Goal: Task Accomplishment & Management: Manage account settings

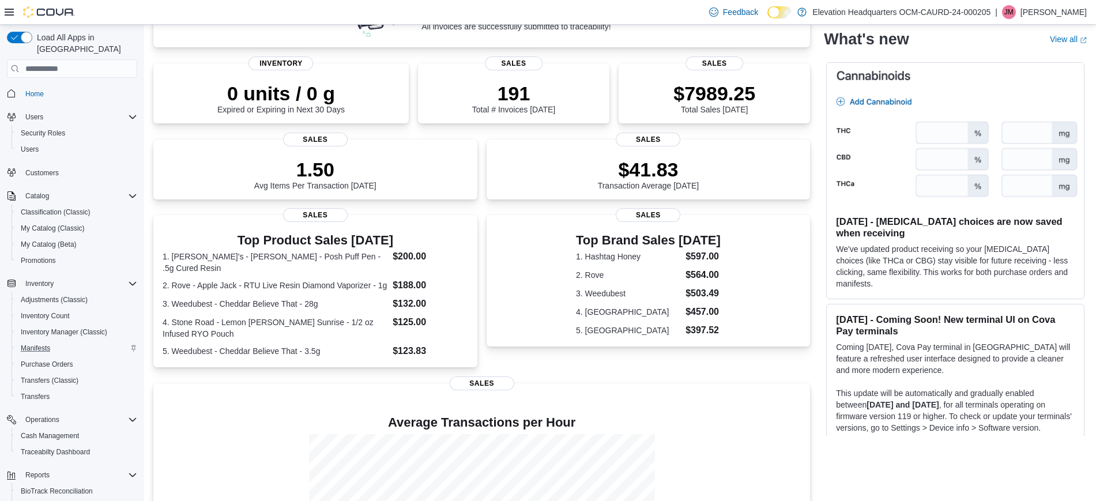
scroll to position [108, 0]
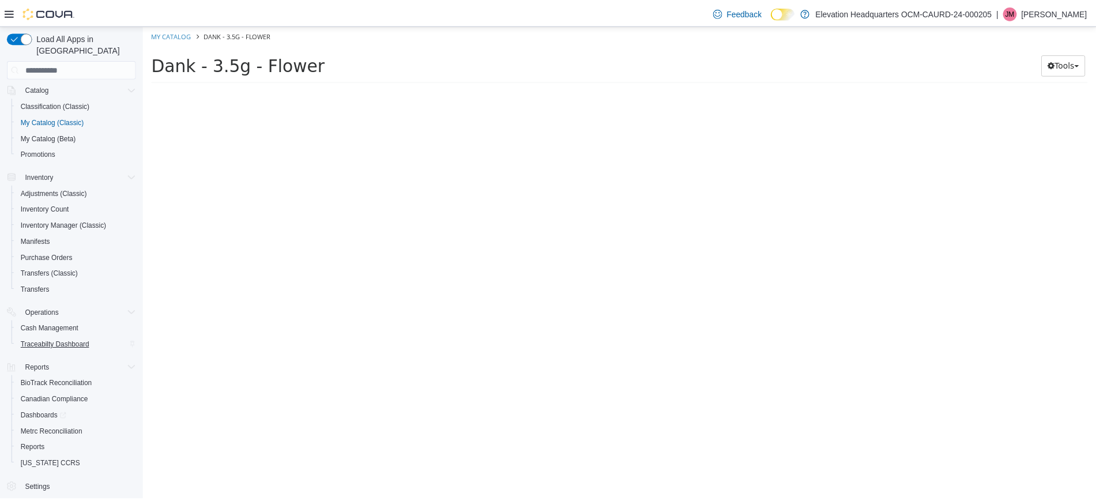
scroll to position [108, 0]
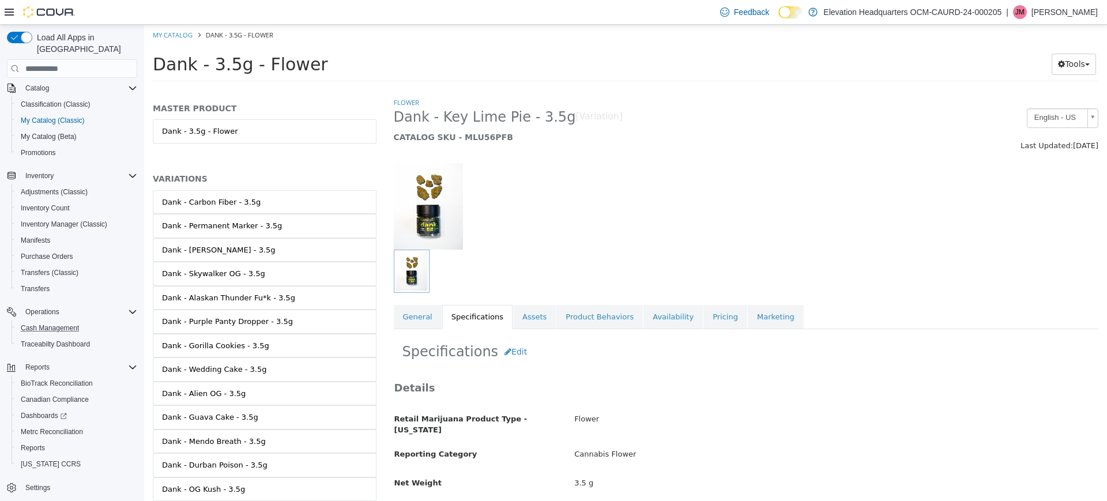
click at [65, 324] on button "Cash Management" at bounding box center [77, 328] width 130 height 16
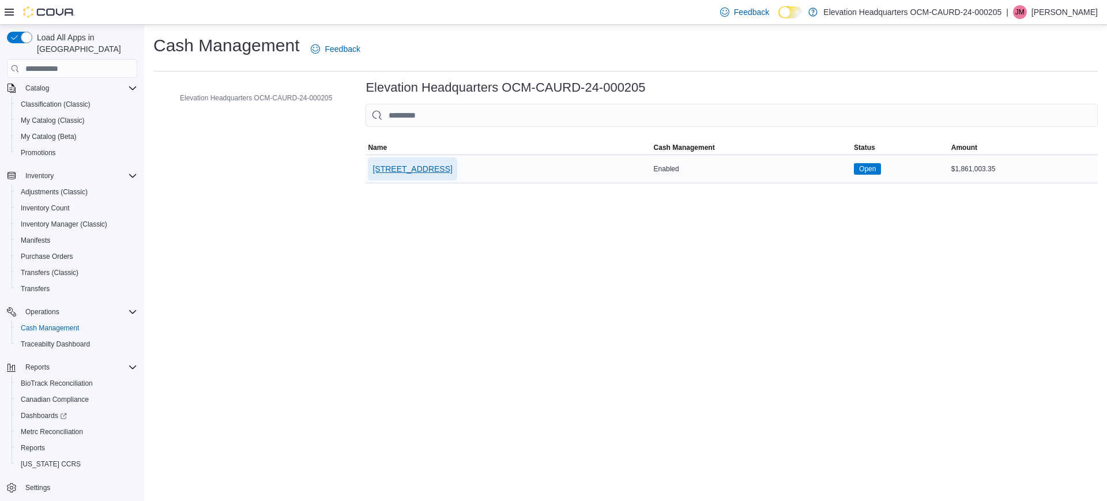
click at [392, 180] on span "[STREET_ADDRESS]" at bounding box center [413, 168] width 80 height 23
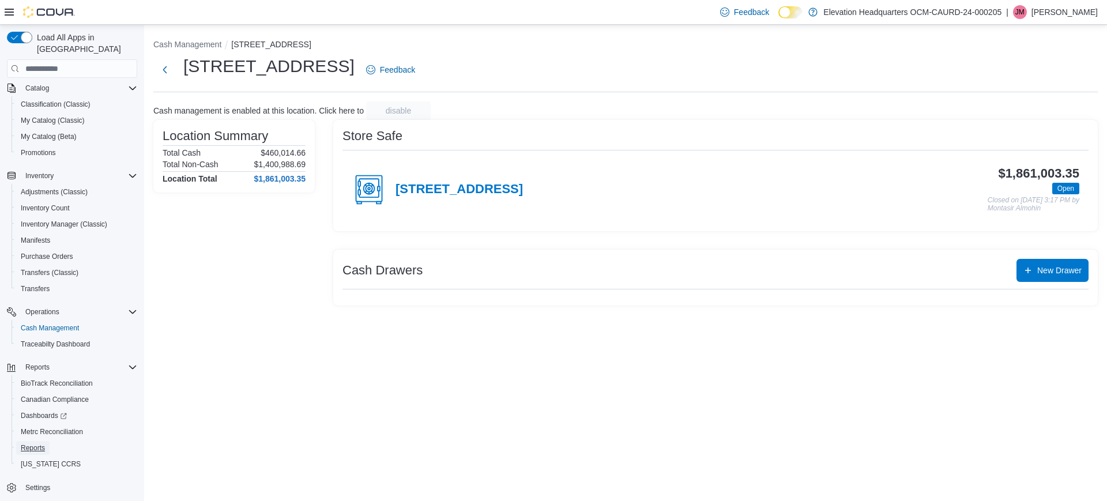
click at [19, 441] on link "Reports" at bounding box center [32, 448] width 33 height 14
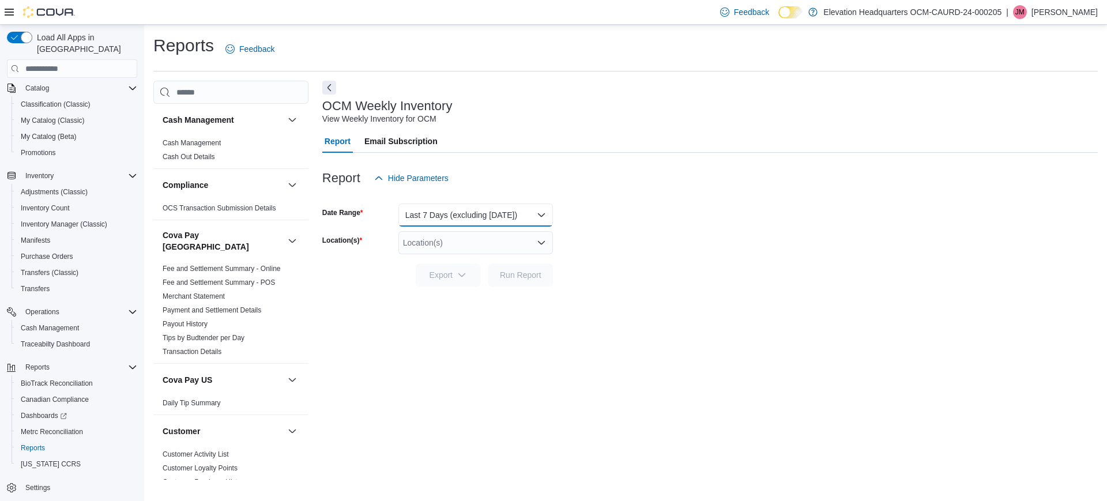
click at [443, 214] on button "Last 7 Days (excluding today)" at bounding box center [475, 215] width 155 height 23
click at [669, 257] on div at bounding box center [710, 258] width 776 height 9
click at [209, 156] on link "Cash Out Details" at bounding box center [189, 157] width 52 height 8
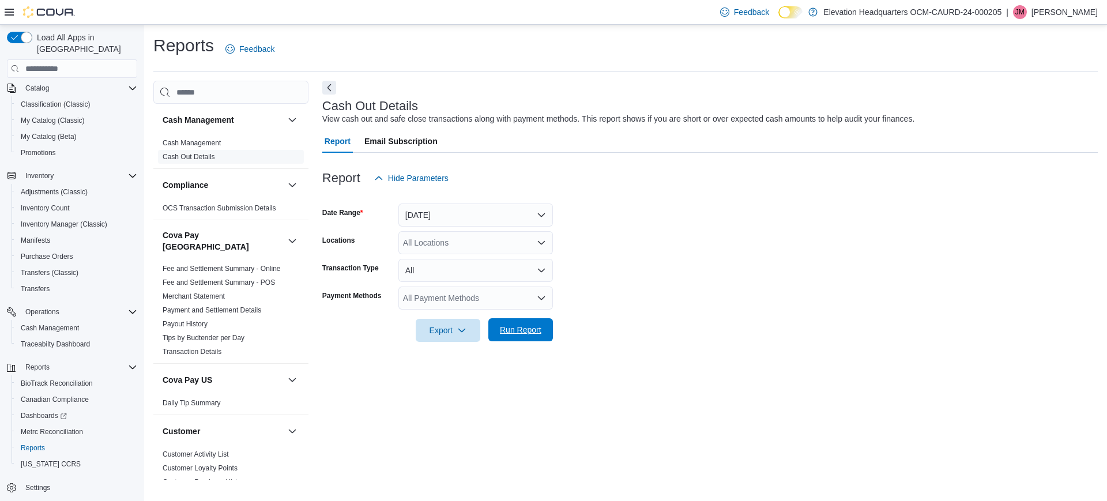
click at [539, 322] on span "Run Report" at bounding box center [520, 329] width 51 height 23
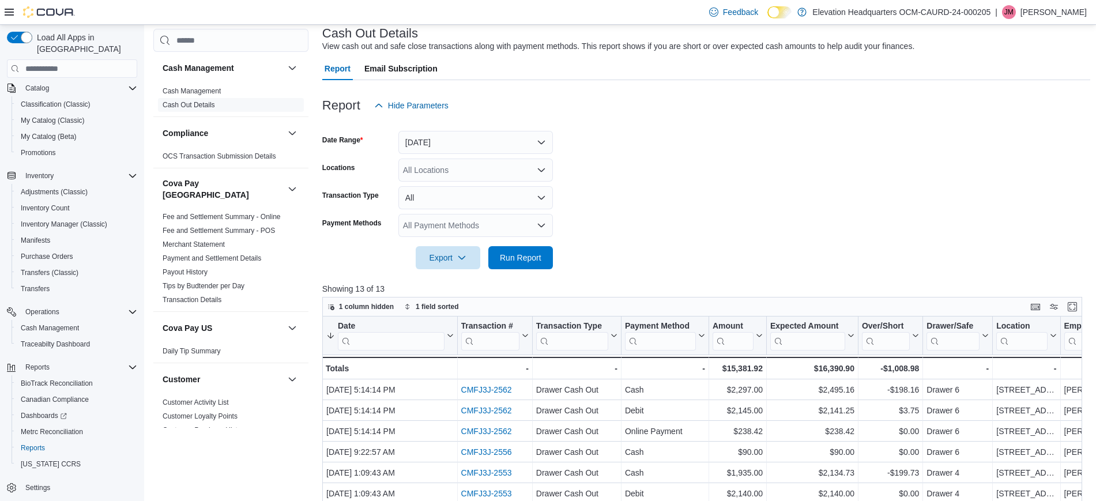
scroll to position [63, 0]
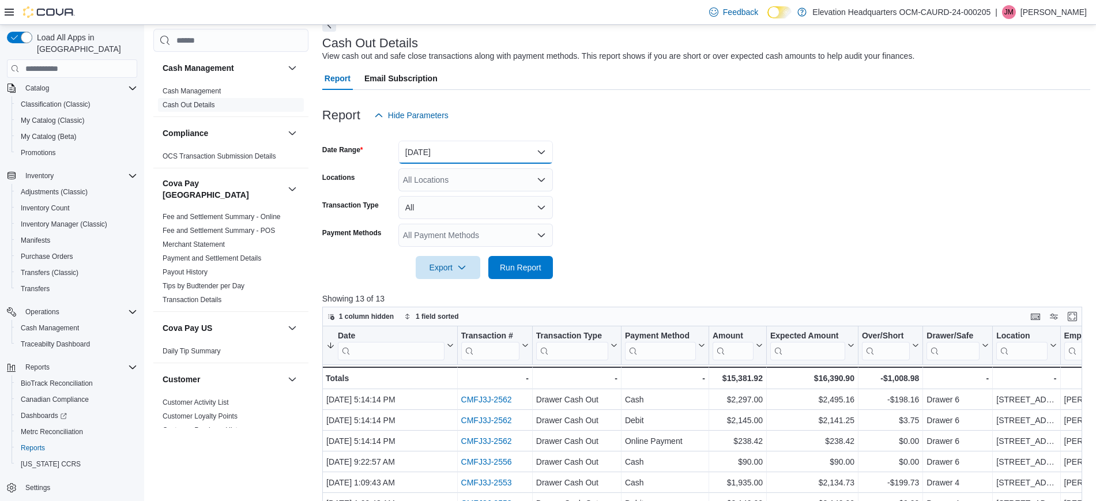
click at [456, 160] on button "Today" at bounding box center [475, 152] width 155 height 23
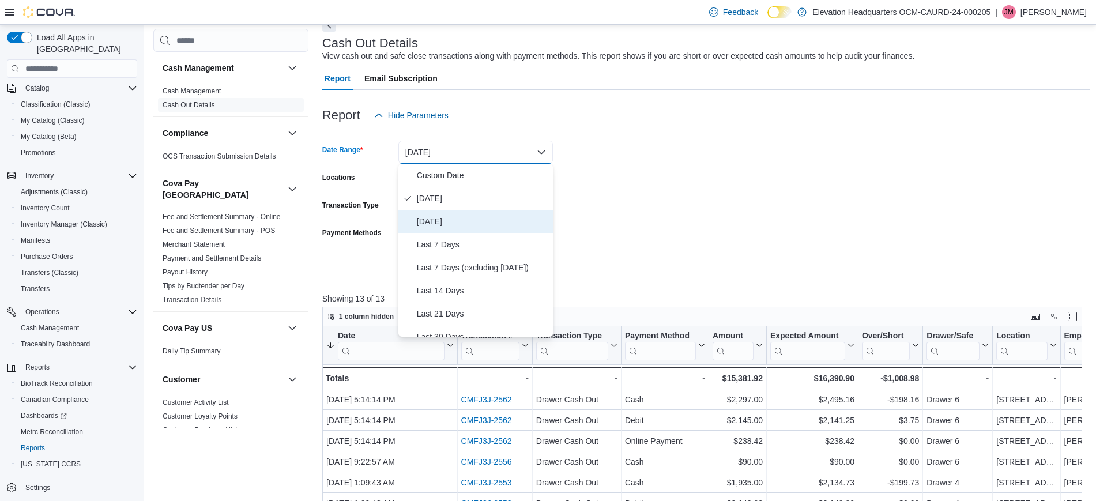
click at [451, 227] on span "Yesterday" at bounding box center [482, 222] width 131 height 14
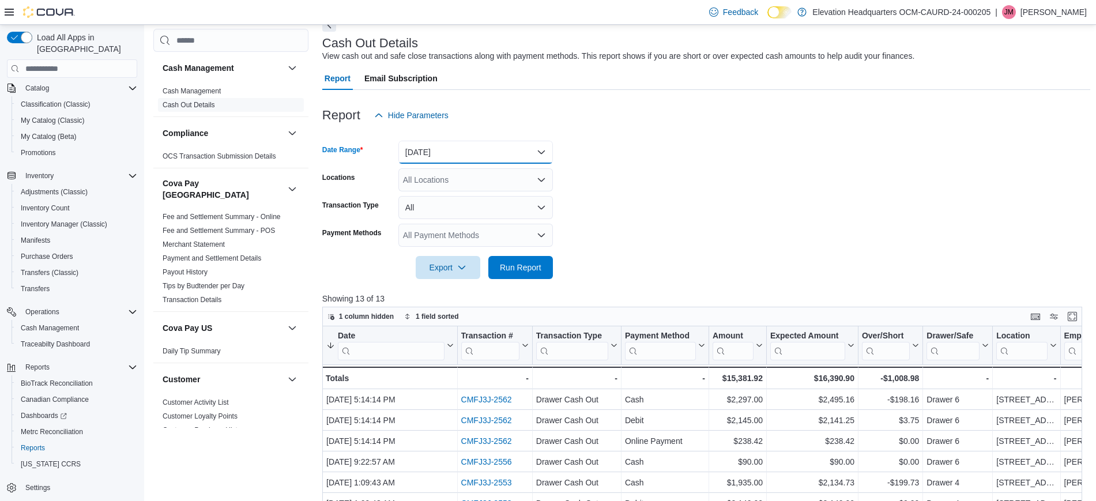
drag, startPoint x: 483, startPoint y: 142, endPoint x: 479, endPoint y: 185, distance: 42.3
click at [481, 142] on button "Yesterday" at bounding box center [475, 152] width 155 height 23
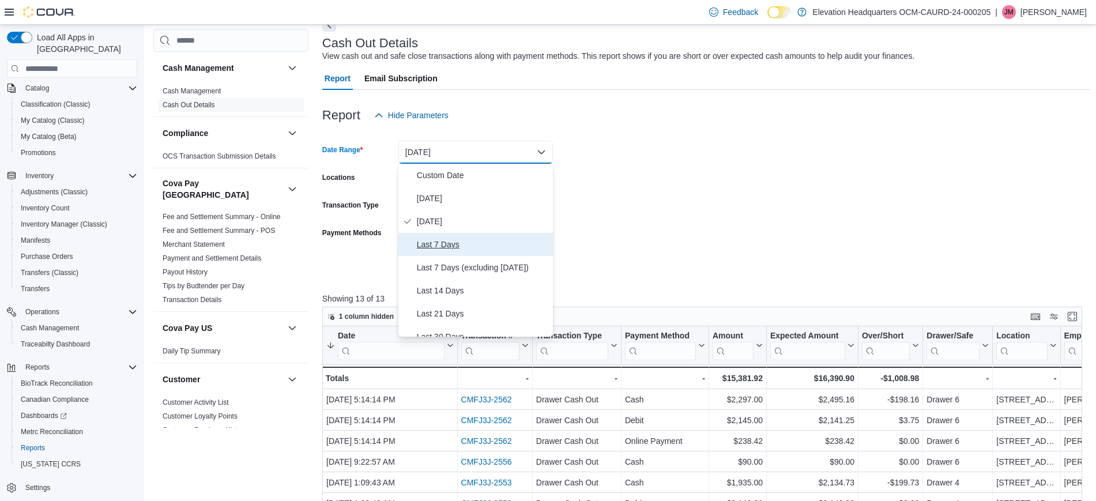
click at [472, 246] on span "Last 7 Days" at bounding box center [482, 245] width 131 height 14
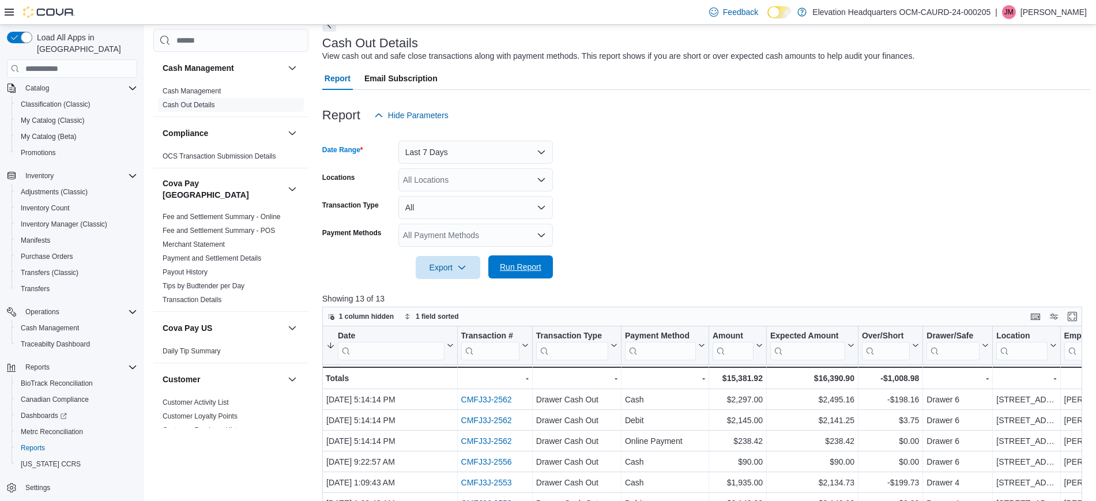
click at [532, 266] on span "Run Report" at bounding box center [521, 267] width 42 height 12
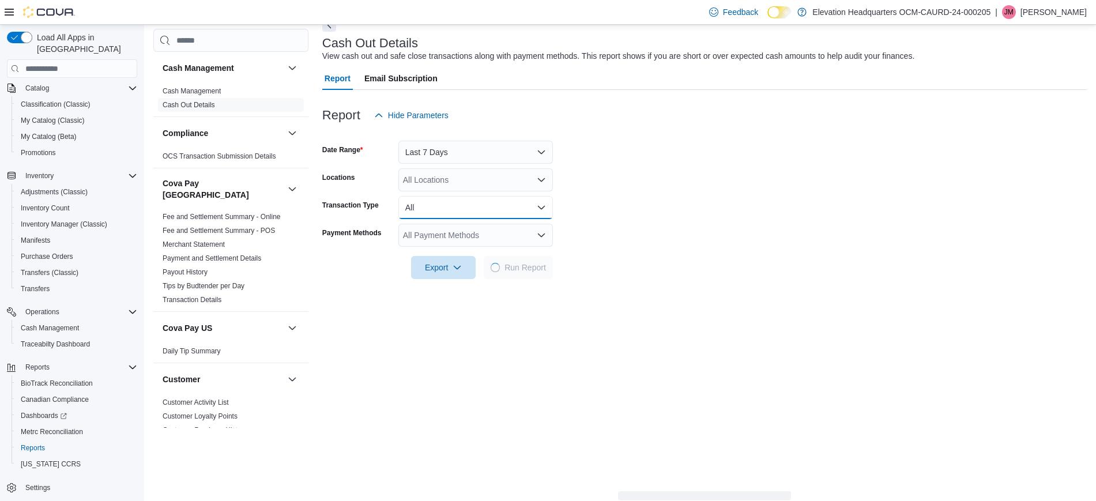
click at [512, 219] on button "All" at bounding box center [475, 207] width 155 height 23
click at [509, 208] on button "All" at bounding box center [475, 207] width 155 height 23
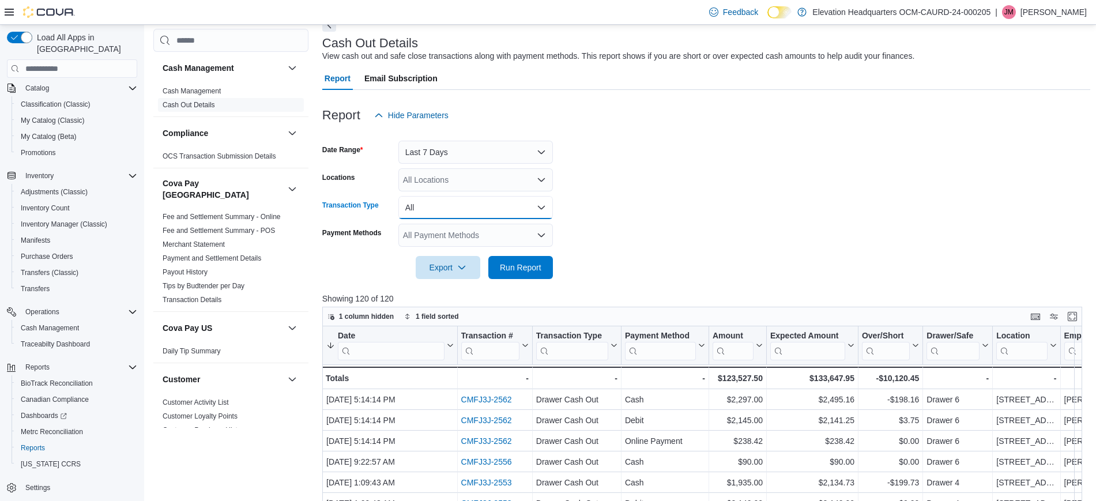
click at [526, 208] on button "All" at bounding box center [475, 207] width 155 height 23
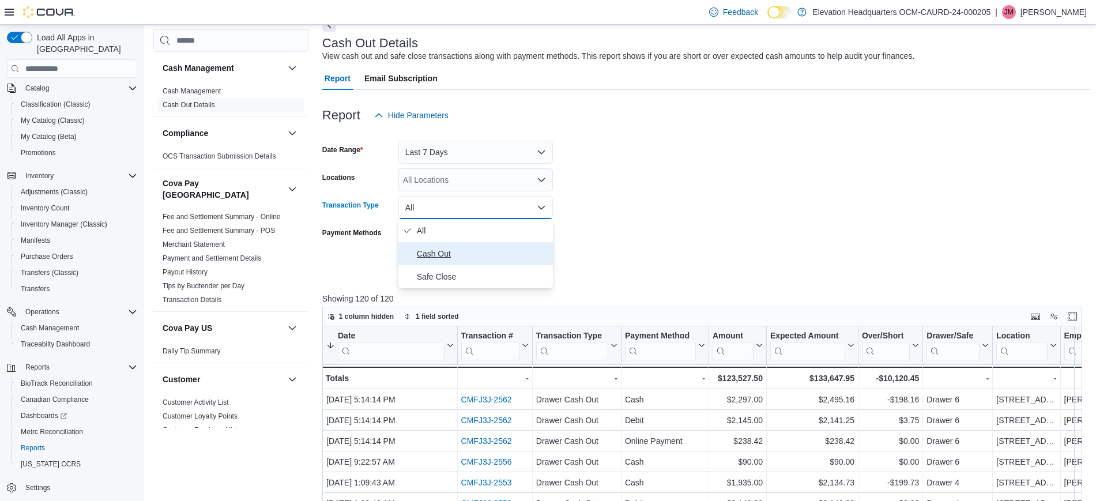
click at [520, 255] on span "Cash Out" at bounding box center [482, 254] width 131 height 14
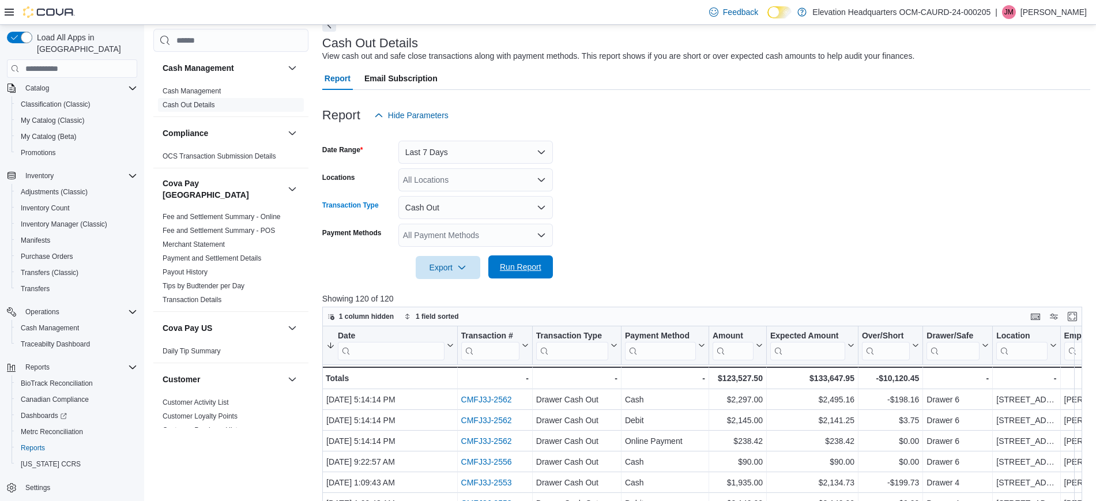
click at [522, 264] on span "Run Report" at bounding box center [521, 267] width 42 height 12
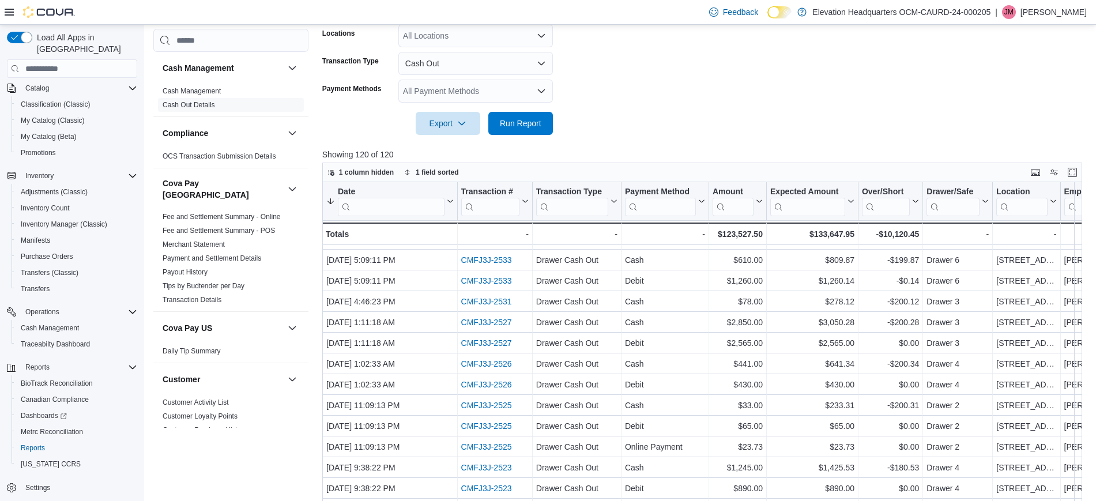
scroll to position [505, 0]
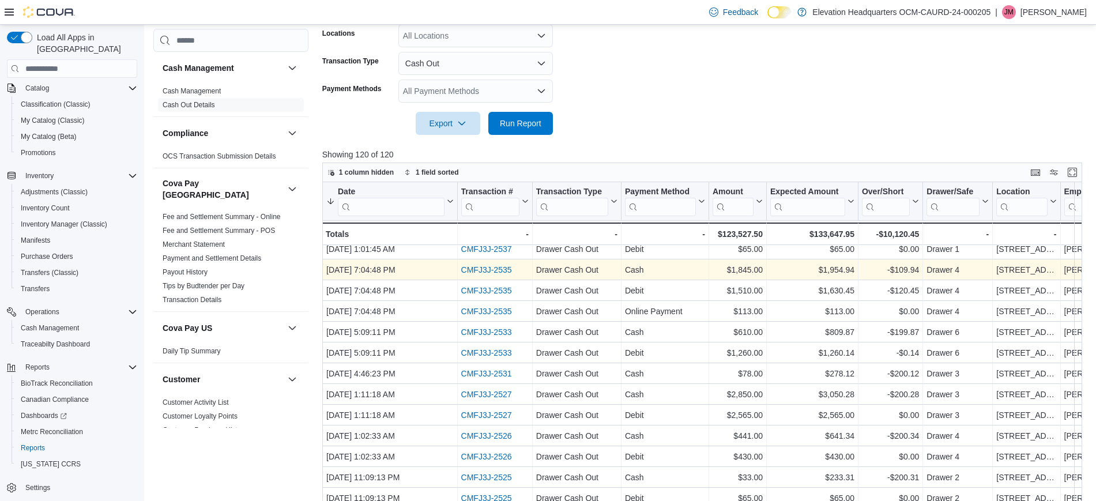
click at [480, 269] on link "CMFJ3J-2535" at bounding box center [486, 270] width 51 height 9
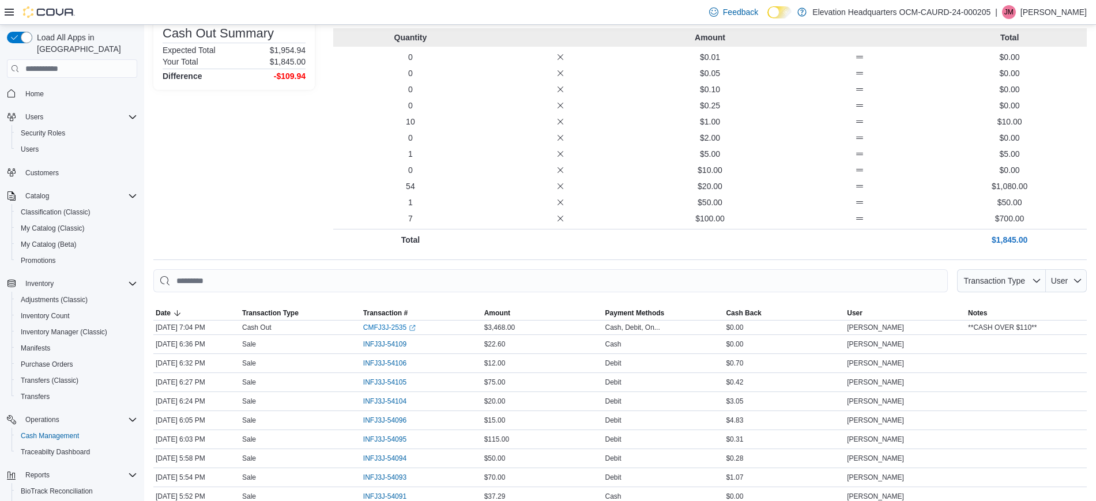
scroll to position [288, 0]
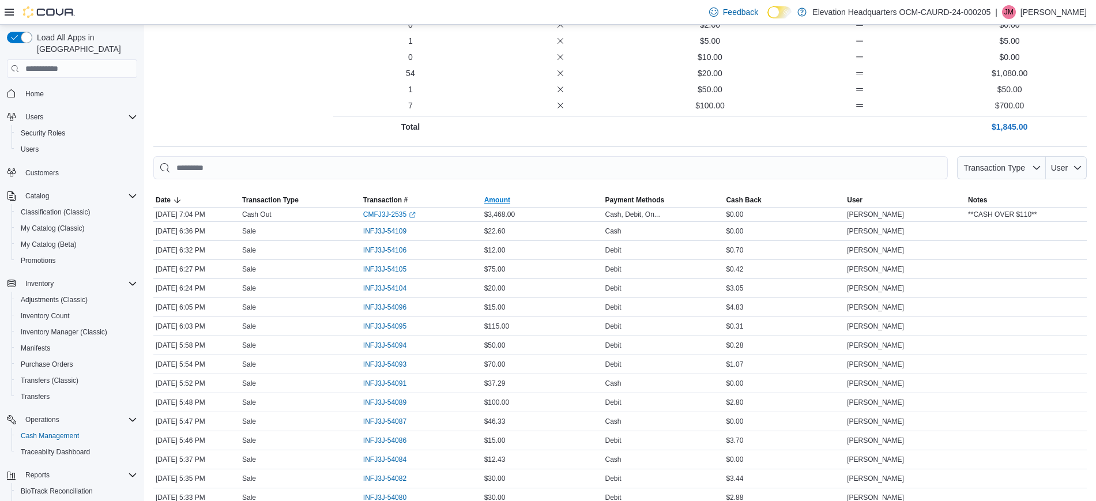
click at [501, 202] on span "Amount" at bounding box center [497, 199] width 26 height 9
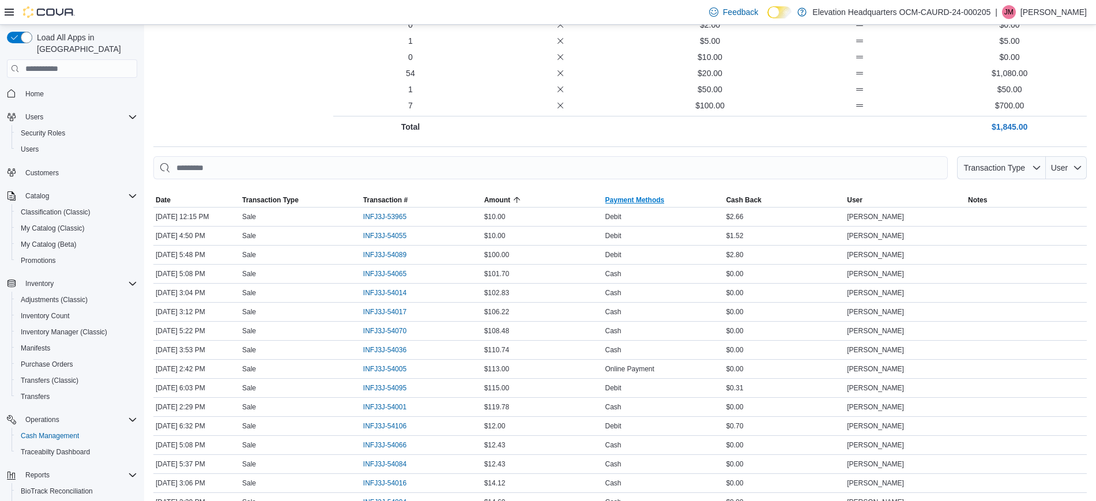
click at [653, 201] on span "Payment Methods" at bounding box center [634, 199] width 59 height 9
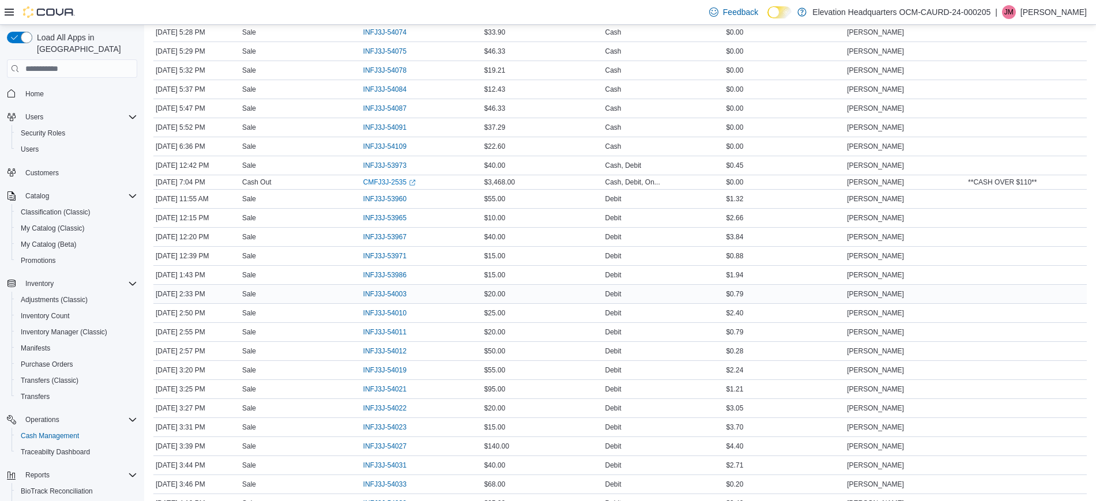
scroll to position [1225, 0]
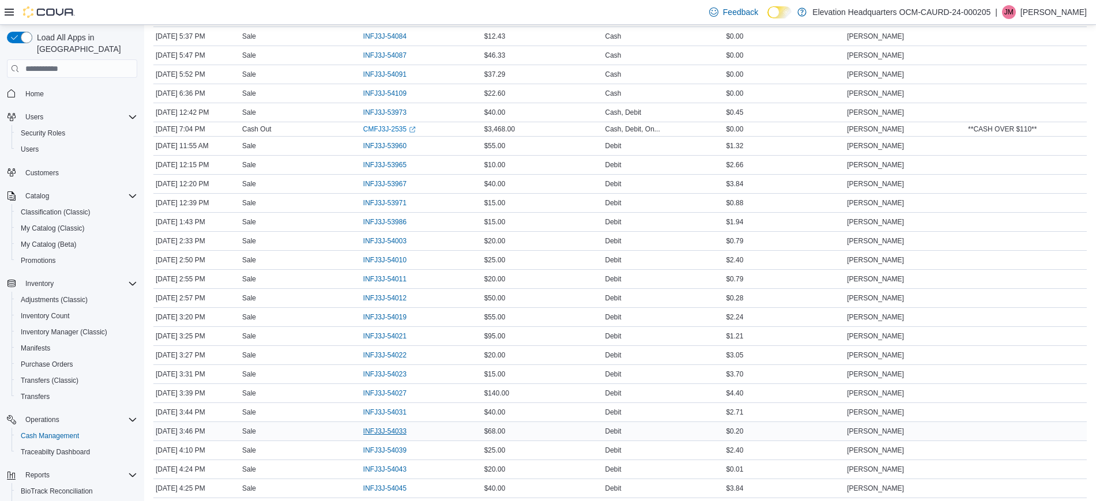
drag, startPoint x: 396, startPoint y: 438, endPoint x: 389, endPoint y: 427, distance: 13.4
click at [394, 438] on div "INFJ3J-54033" at bounding box center [421, 431] width 121 height 18
click at [388, 427] on span "INFJ3J-54033" at bounding box center [384, 431] width 43 height 9
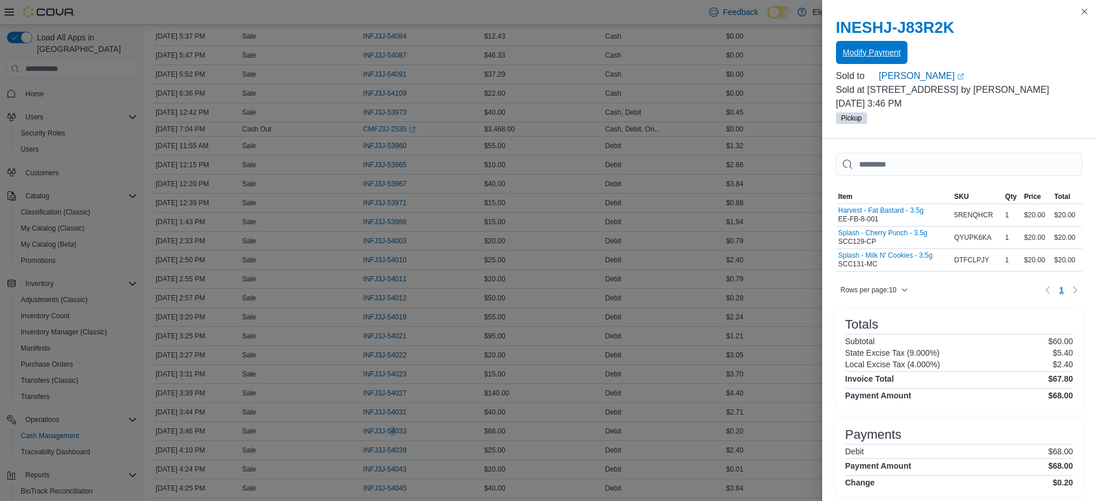
click at [883, 54] on span "Modify Payment" at bounding box center [872, 53] width 58 height 12
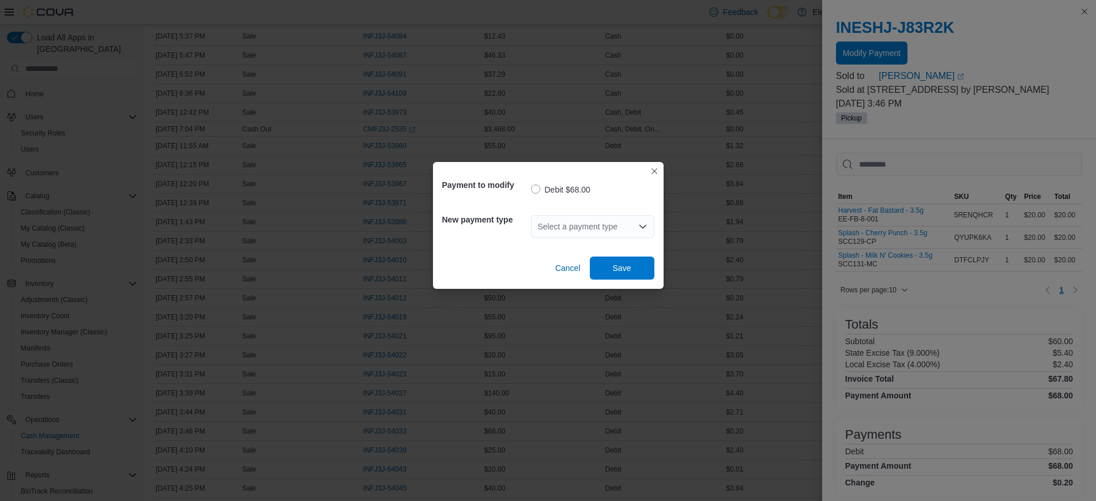
click at [619, 231] on div "Select a payment type" at bounding box center [592, 226] width 123 height 23
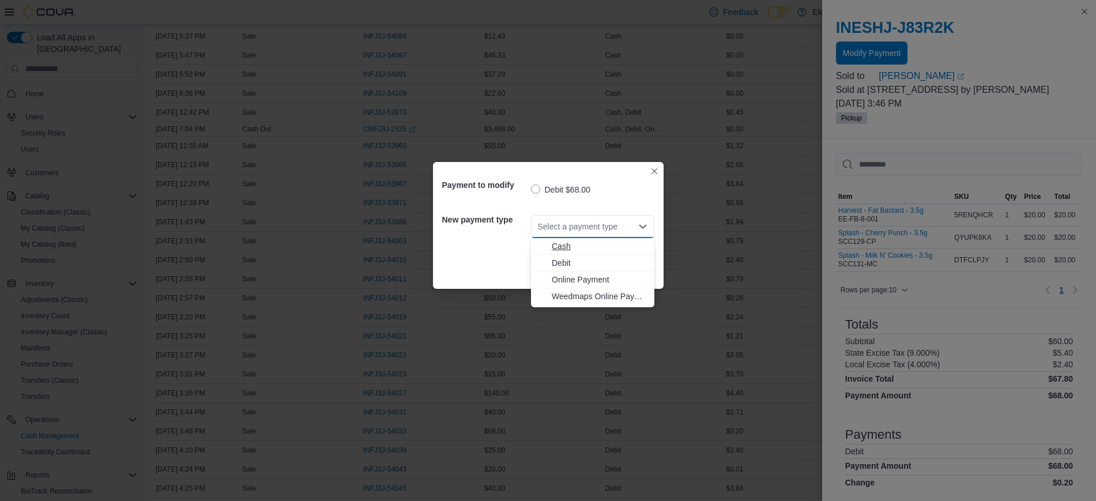
click at [618, 251] on span "Cash" at bounding box center [600, 246] width 96 height 12
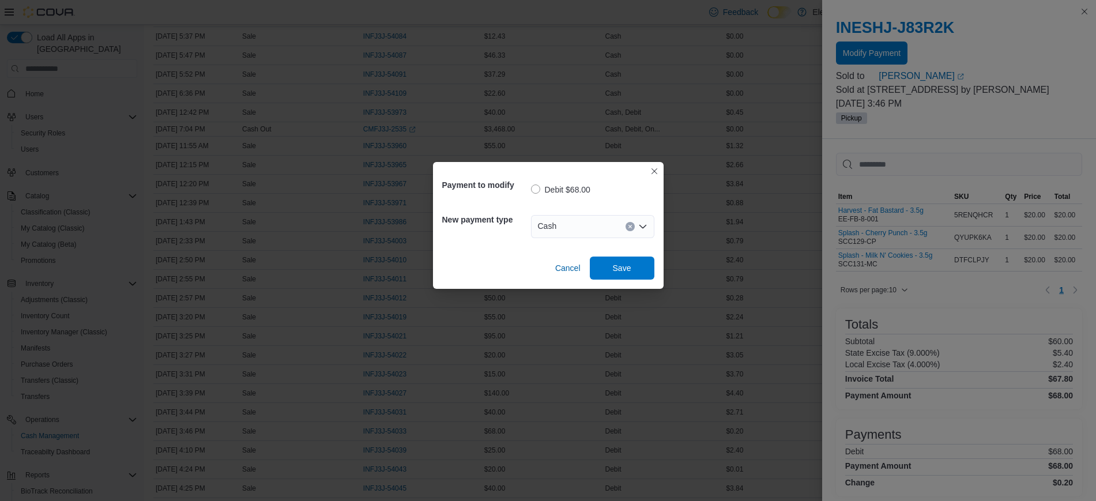
click at [623, 283] on div "Payment to modify Debit $68.00 New payment type Cash Combo box. Selected. Cash.…" at bounding box center [548, 225] width 231 height 127
click at [624, 272] on span "Save" at bounding box center [622, 268] width 18 height 12
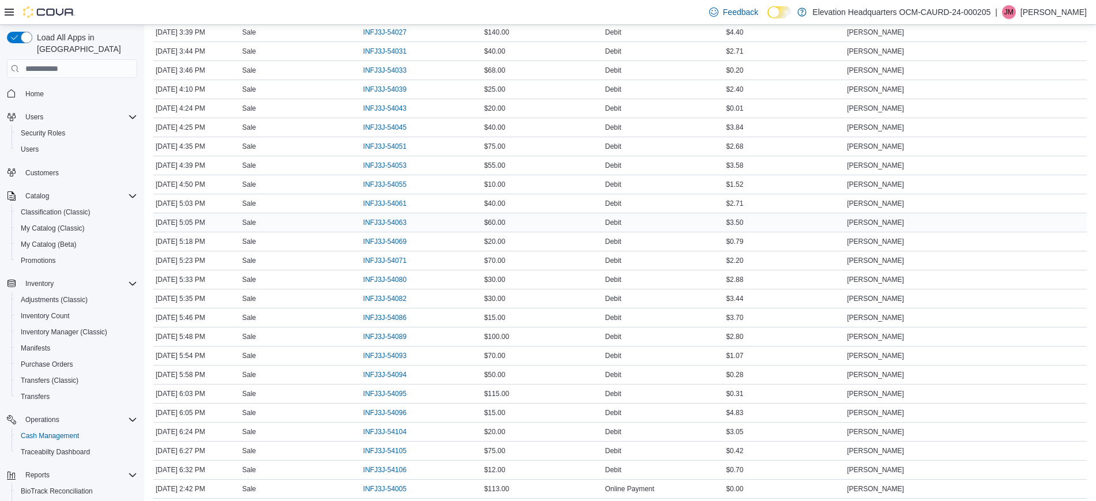
scroll to position [1593, 0]
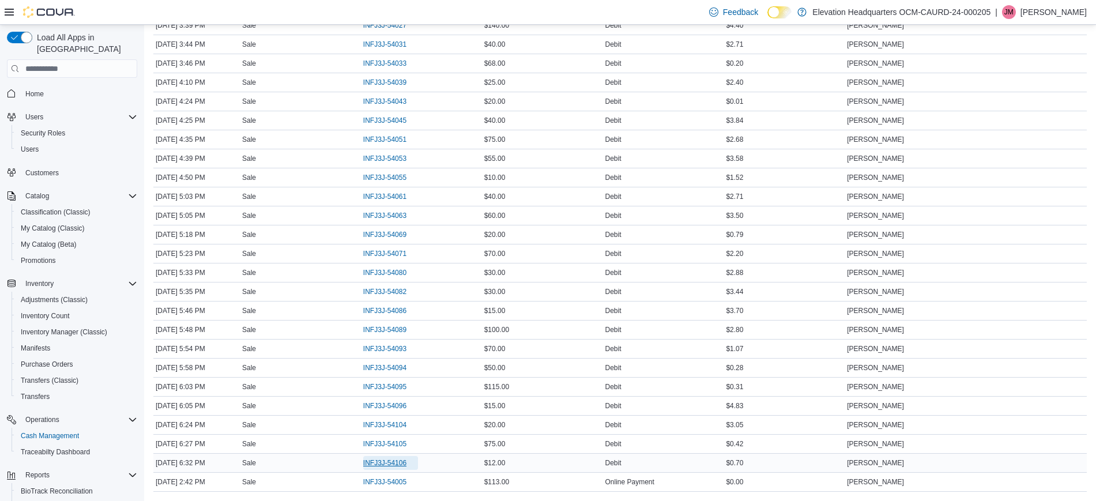
click at [409, 468] on span "INFJ3J-54106" at bounding box center [390, 463] width 55 height 14
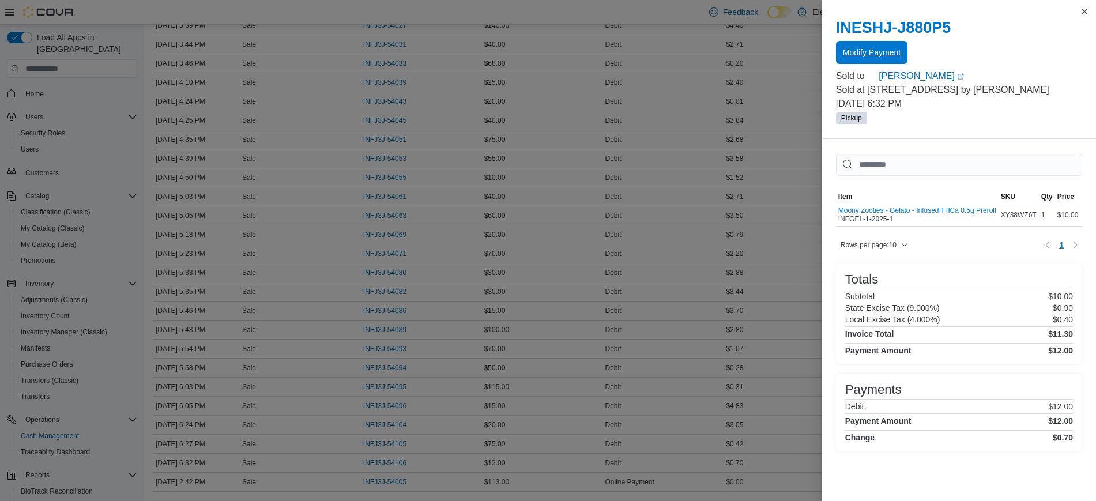
click at [892, 59] on span "Modify Payment" at bounding box center [872, 52] width 58 height 23
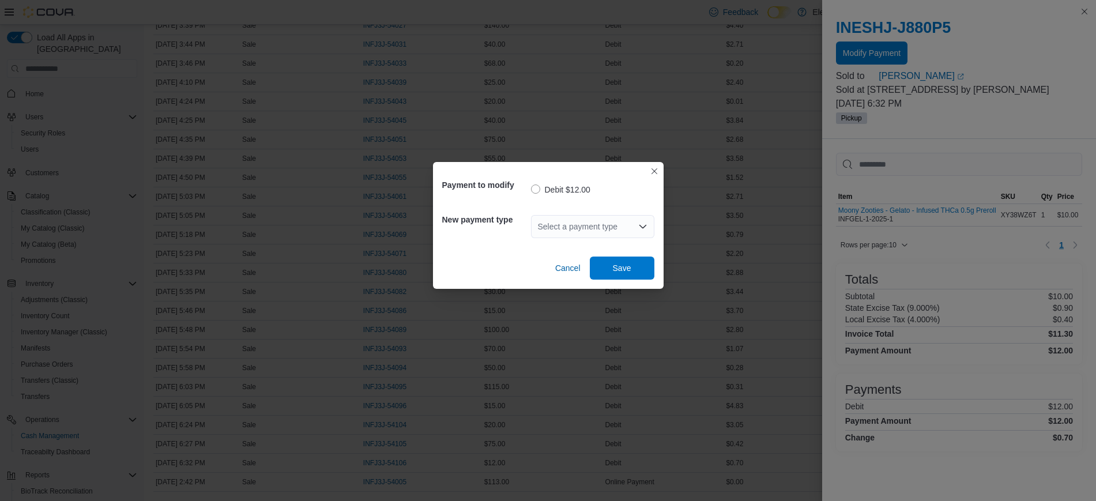
click at [617, 236] on div "Select a payment type" at bounding box center [592, 226] width 123 height 23
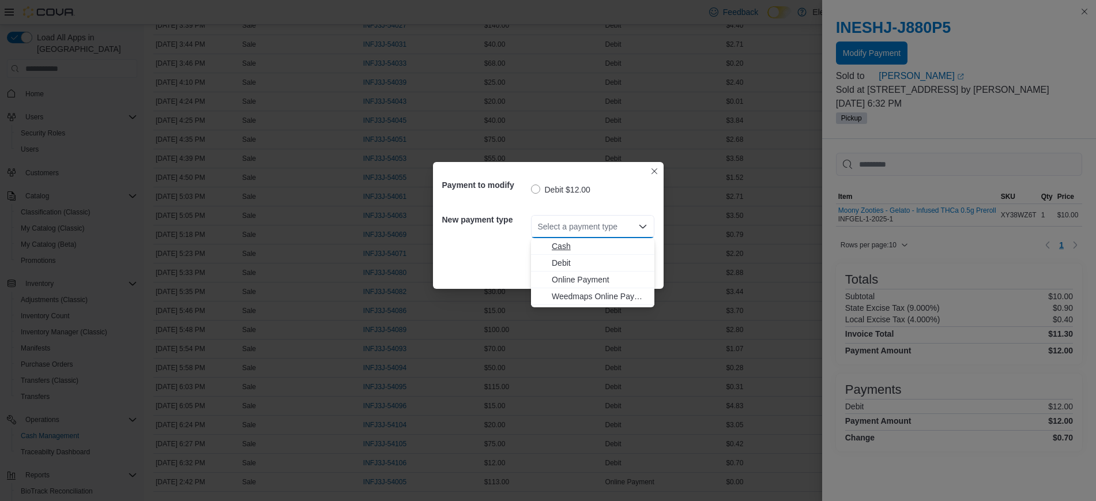
click at [612, 247] on span "Cash" at bounding box center [600, 246] width 96 height 12
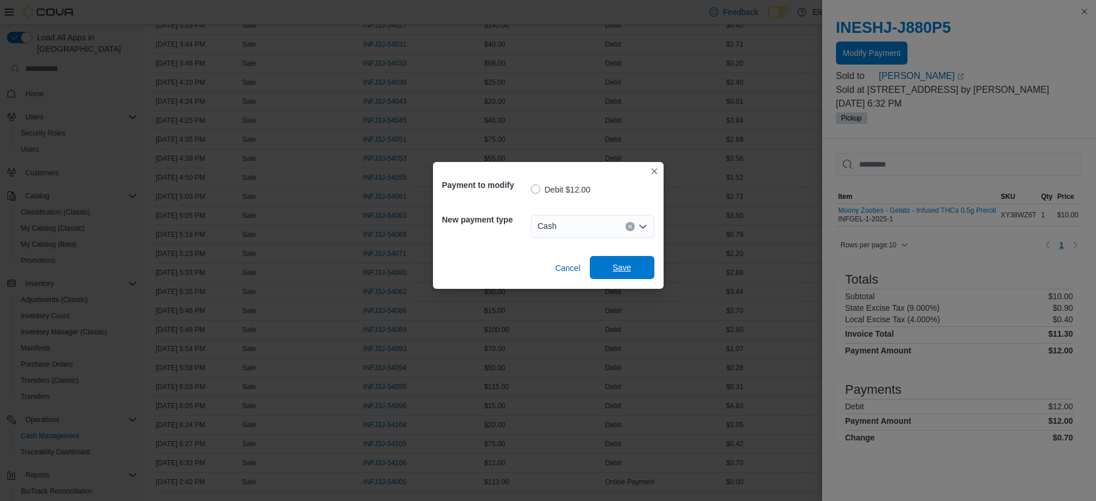
click at [612, 262] on span "Save" at bounding box center [622, 267] width 51 height 23
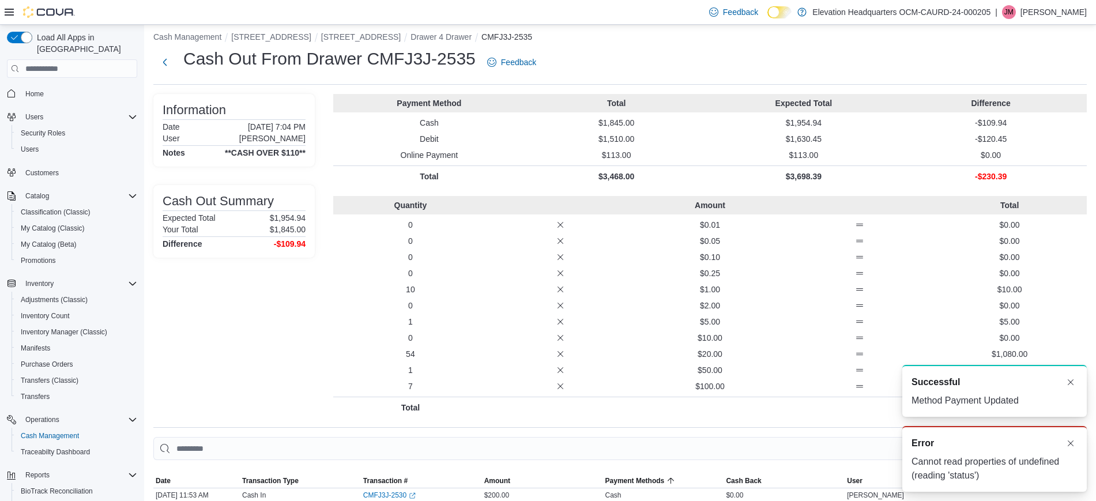
scroll to position [0, 0]
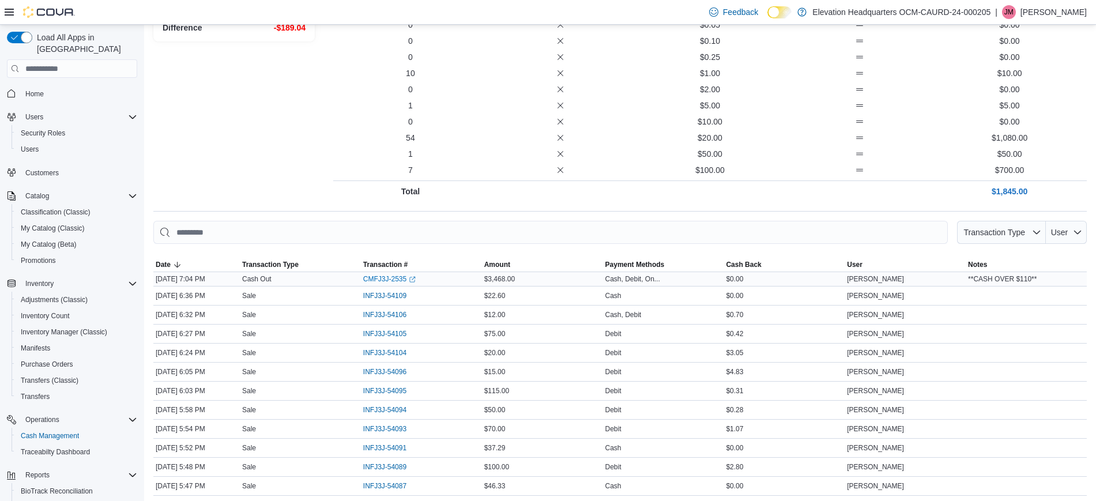
scroll to position [216, 0]
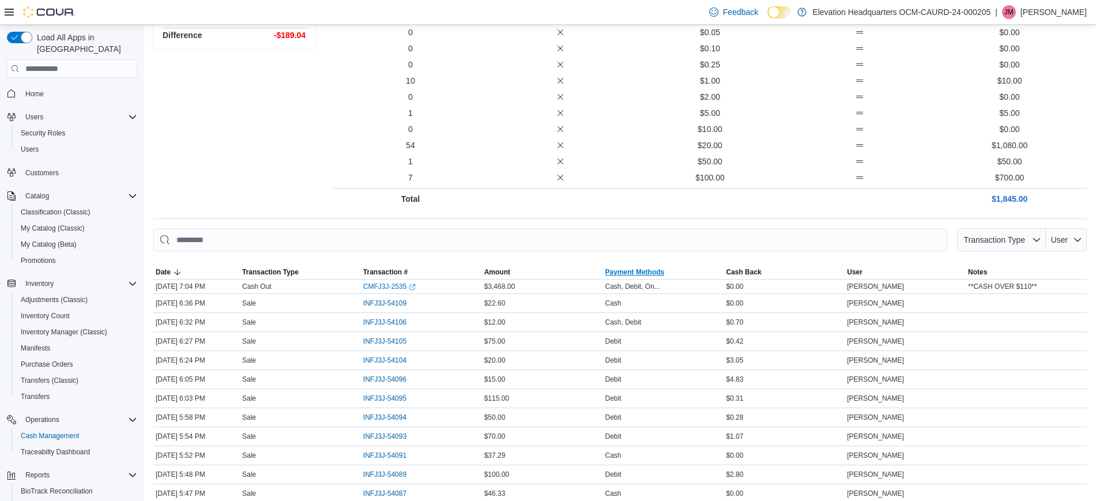
click at [665, 269] on span "Payment Methods" at bounding box center [634, 272] width 59 height 9
click at [662, 269] on span "Payment Methods" at bounding box center [634, 272] width 59 height 9
click at [660, 269] on span "Payment Methods" at bounding box center [634, 272] width 59 height 9
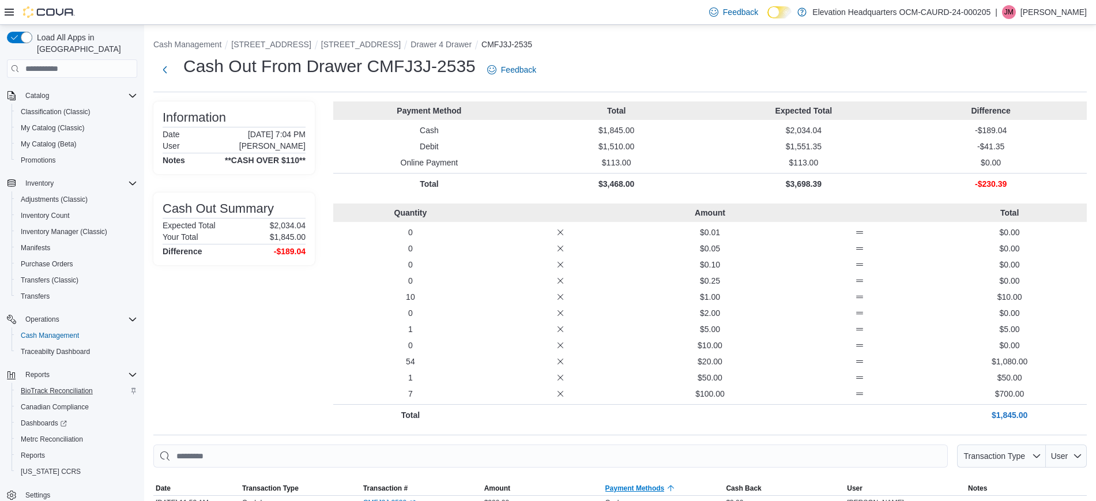
scroll to position [108, 0]
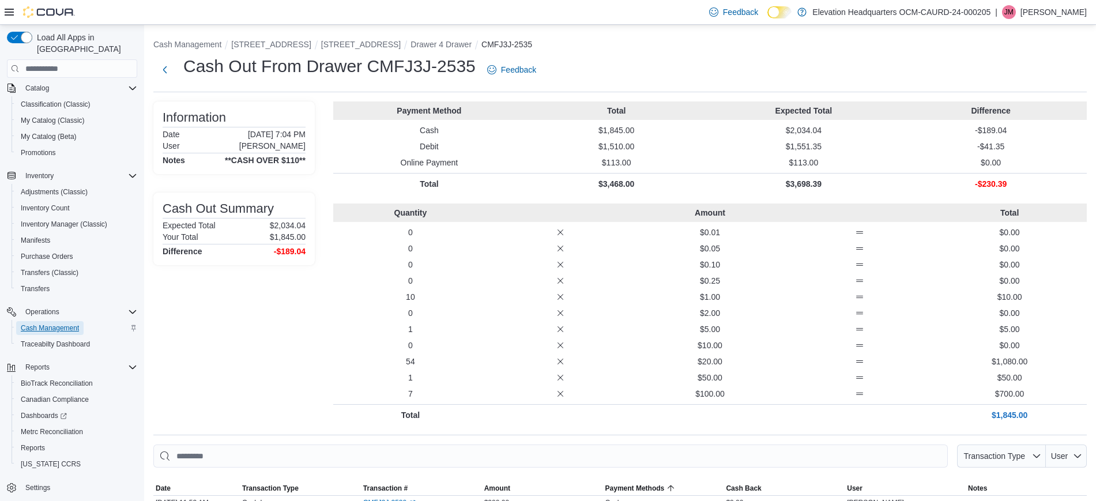
click at [65, 324] on span "Cash Management" at bounding box center [50, 328] width 58 height 9
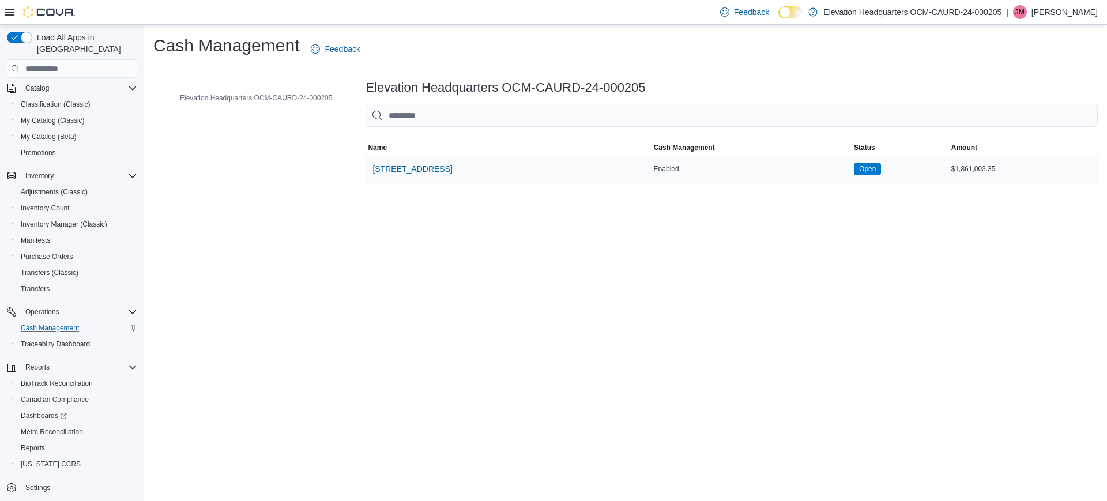
click at [414, 155] on div "[STREET_ADDRESS]" at bounding box center [508, 169] width 285 height 28
click at [403, 164] on span "[STREET_ADDRESS]" at bounding box center [413, 169] width 80 height 12
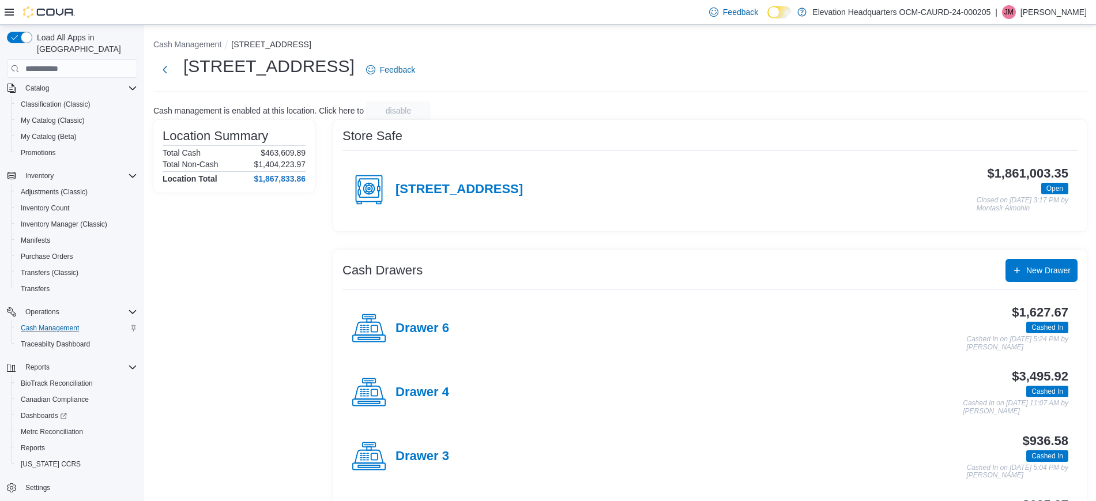
scroll to position [216, 0]
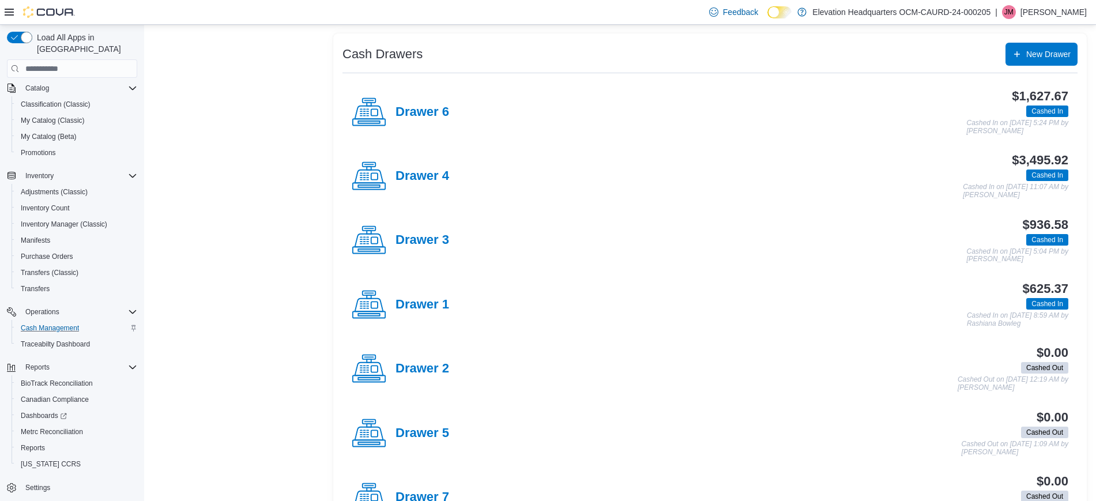
click at [426, 175] on h4 "Drawer 4" at bounding box center [423, 176] width 54 height 15
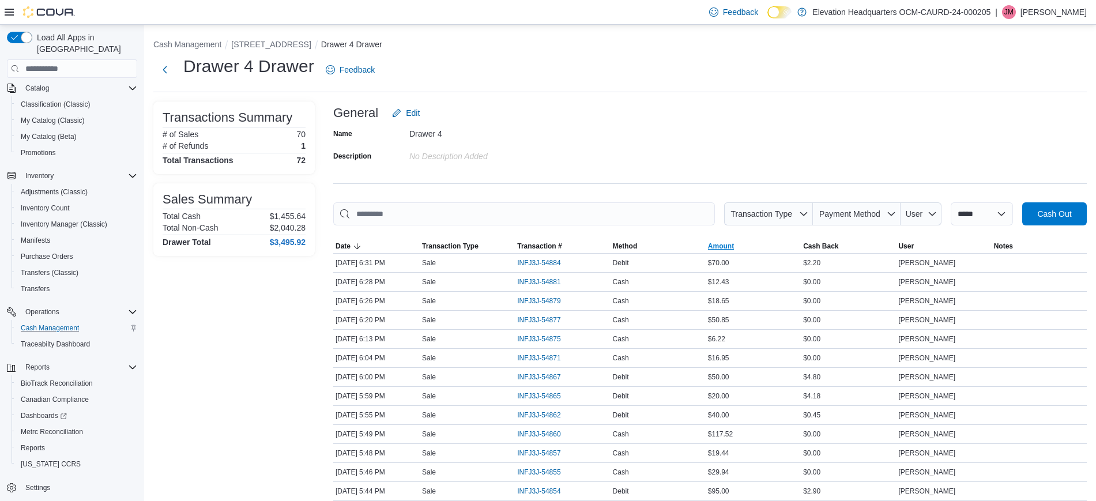
click at [742, 247] on span "Amount" at bounding box center [753, 246] width 95 height 14
click at [652, 242] on span "Method" at bounding box center [658, 246] width 95 height 14
click at [632, 242] on span "Method" at bounding box center [625, 246] width 25 height 9
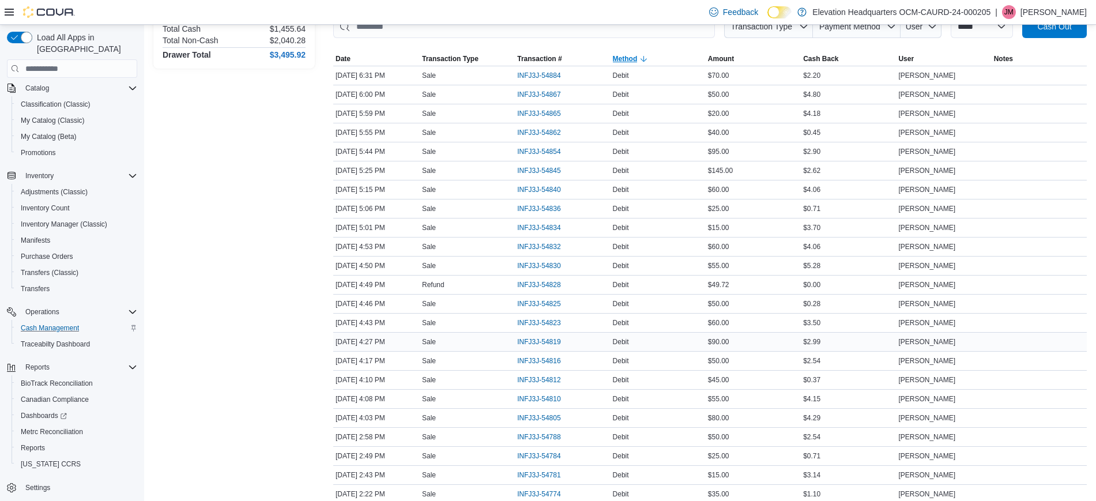
scroll to position [288, 0]
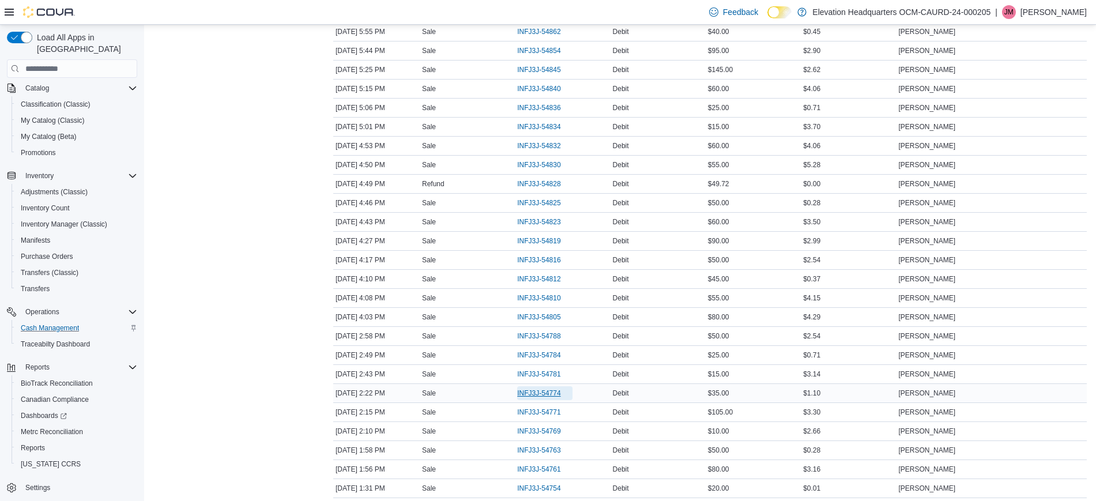
click at [541, 393] on span "INFJ3J-54774" at bounding box center [538, 393] width 43 height 9
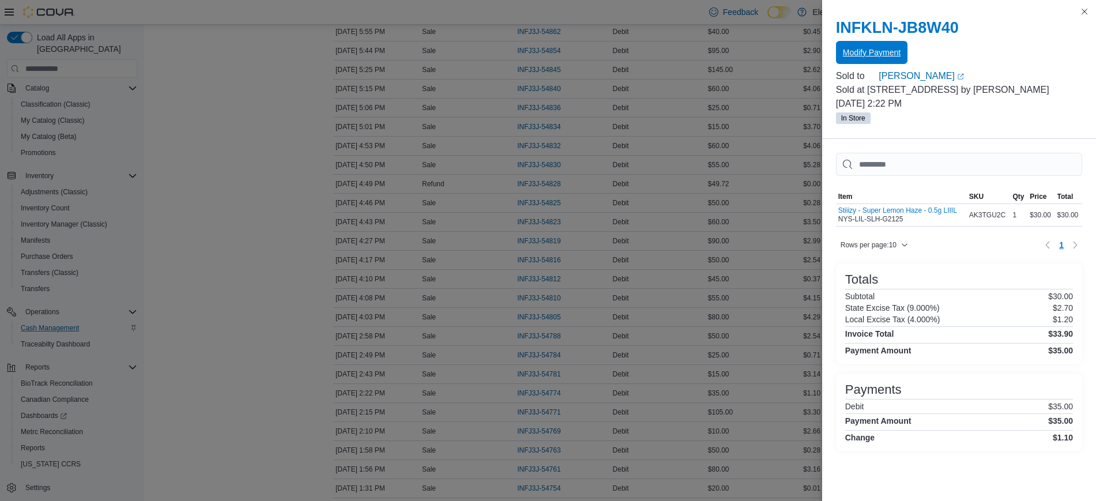
click at [867, 47] on span "Modify Payment" at bounding box center [872, 52] width 58 height 23
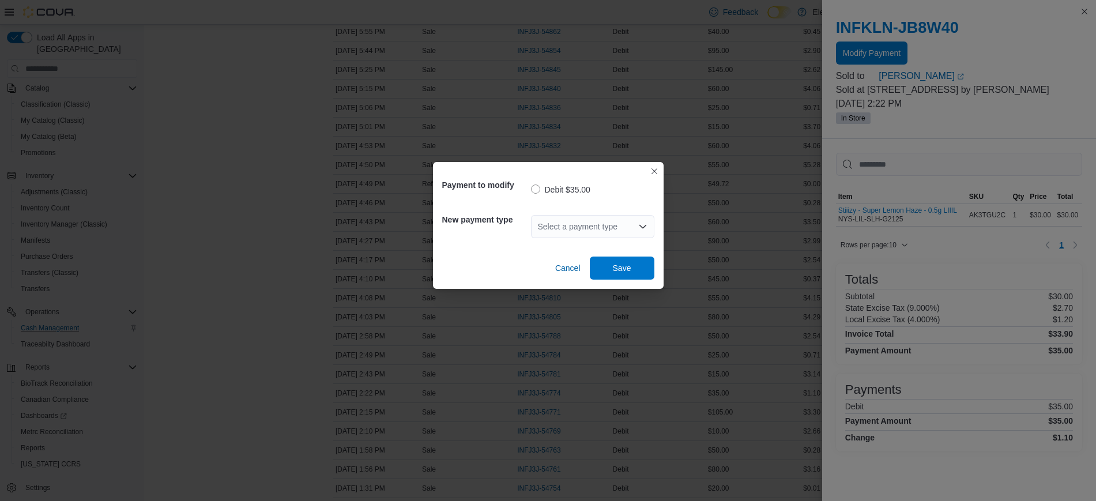
click at [605, 236] on div "Select a payment type" at bounding box center [592, 226] width 123 height 23
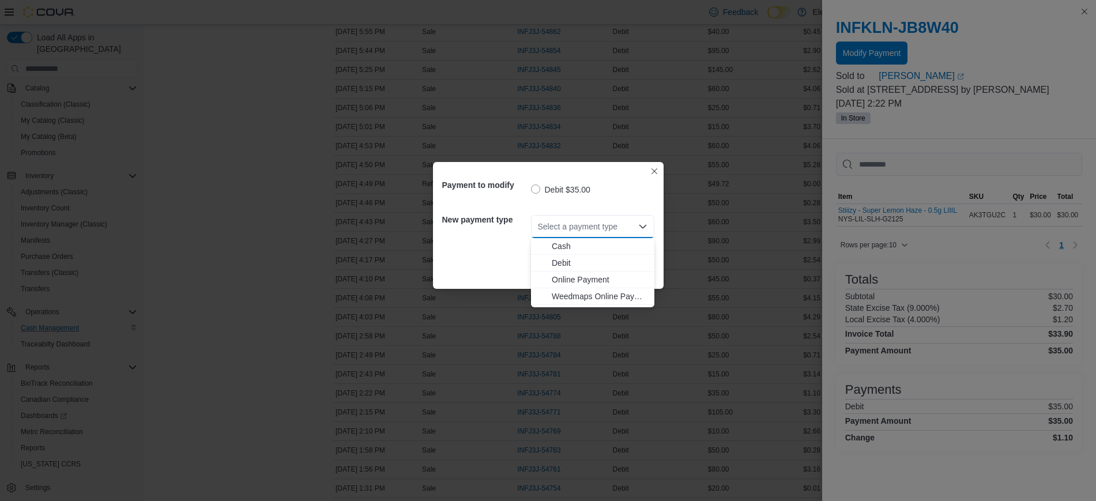
click at [605, 232] on div "Select a payment type Combo box. Selected. Combo box input. Select a payment ty…" at bounding box center [592, 226] width 123 height 23
click at [600, 248] on span "Cash" at bounding box center [600, 246] width 96 height 12
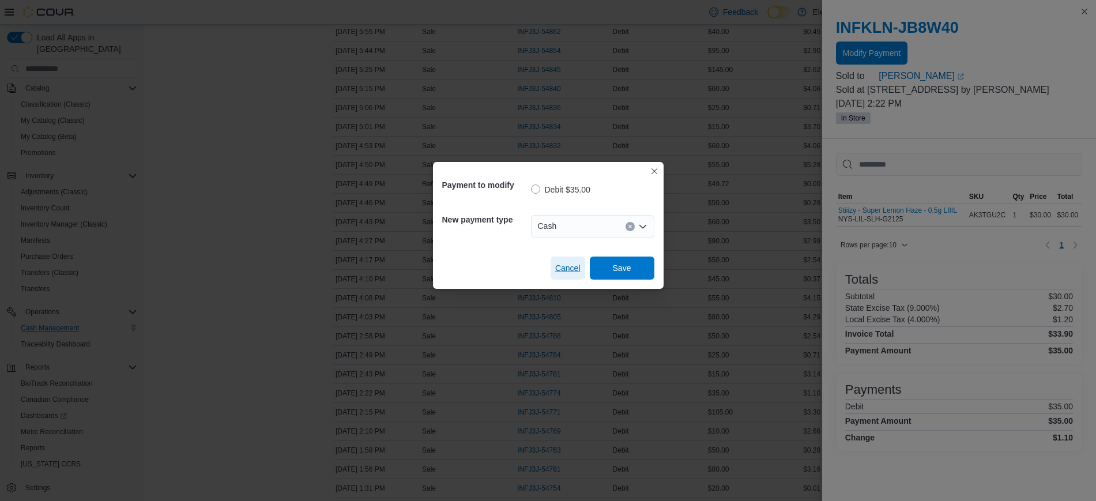
click at [567, 266] on span "Cancel" at bounding box center [567, 268] width 25 height 12
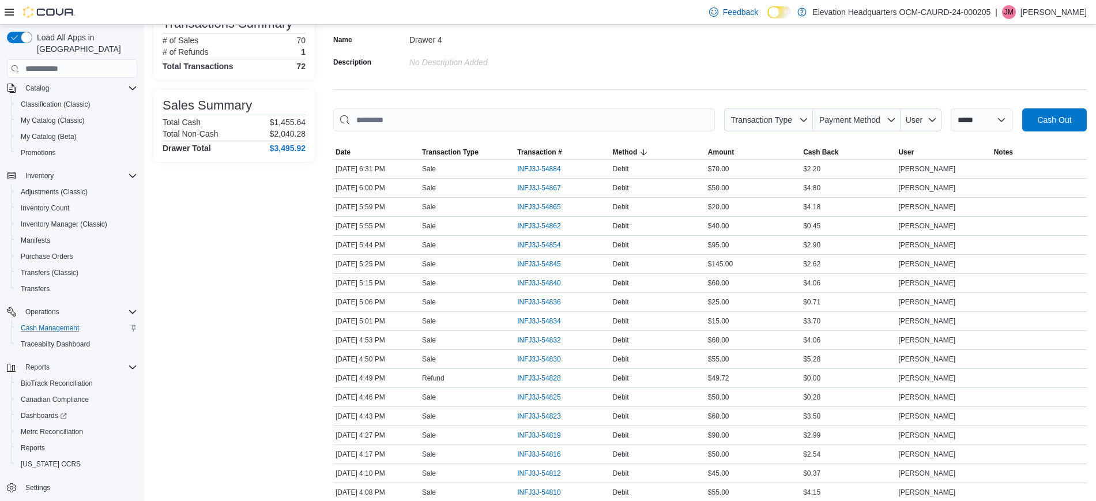
scroll to position [0, 0]
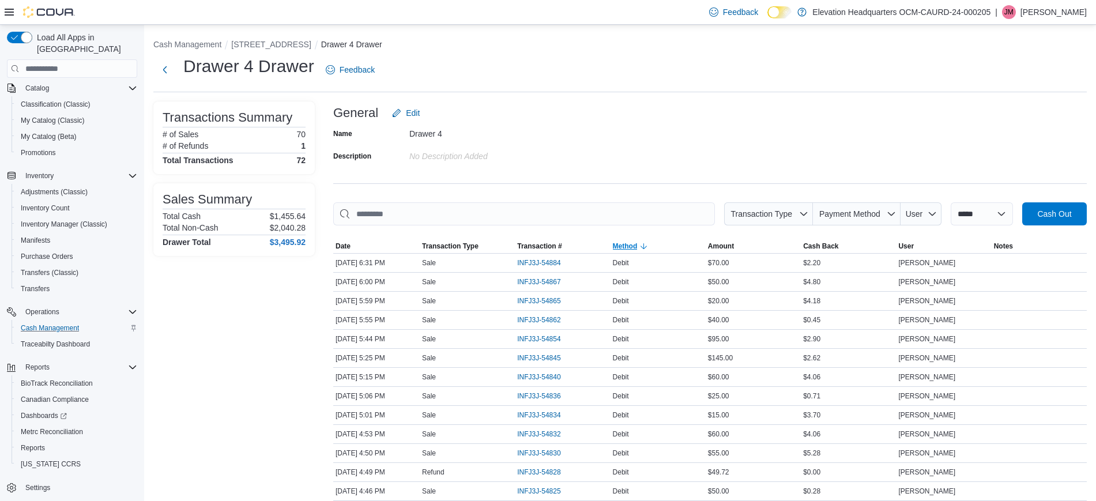
click at [625, 244] on span "Method" at bounding box center [625, 246] width 25 height 9
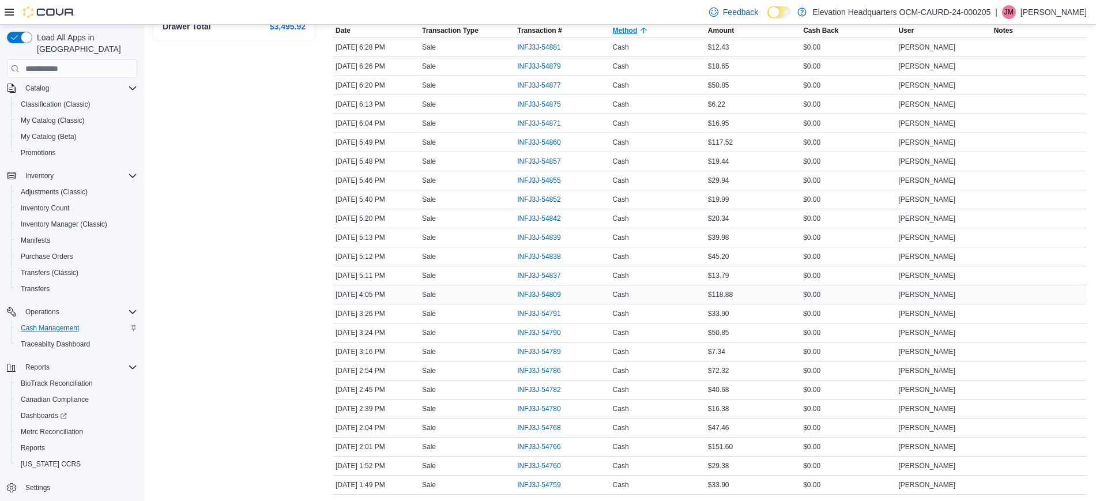
scroll to position [216, 0]
click at [561, 315] on span "INFJ3J-54791" at bounding box center [538, 313] width 43 height 9
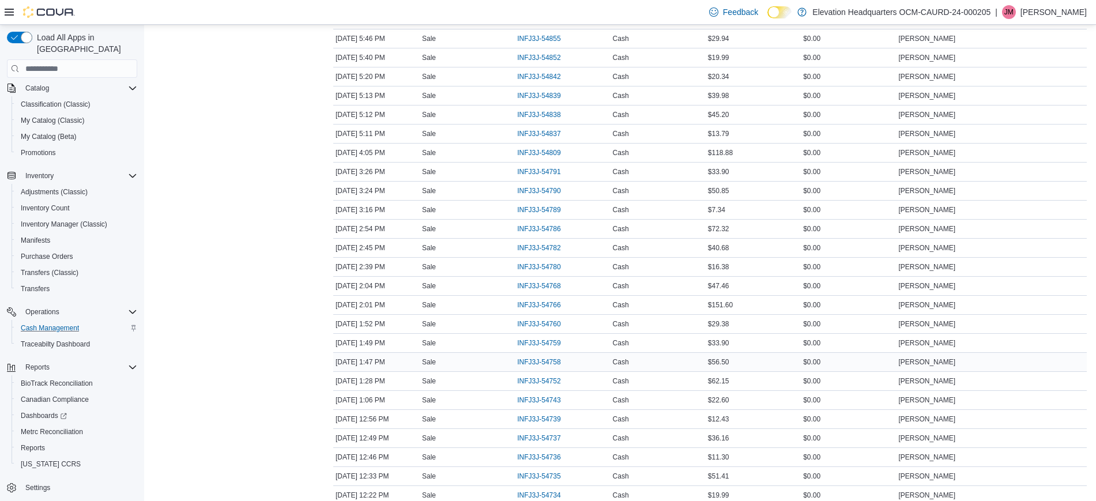
scroll to position [360, 0]
click at [537, 340] on span "INFJ3J-54759" at bounding box center [538, 340] width 43 height 9
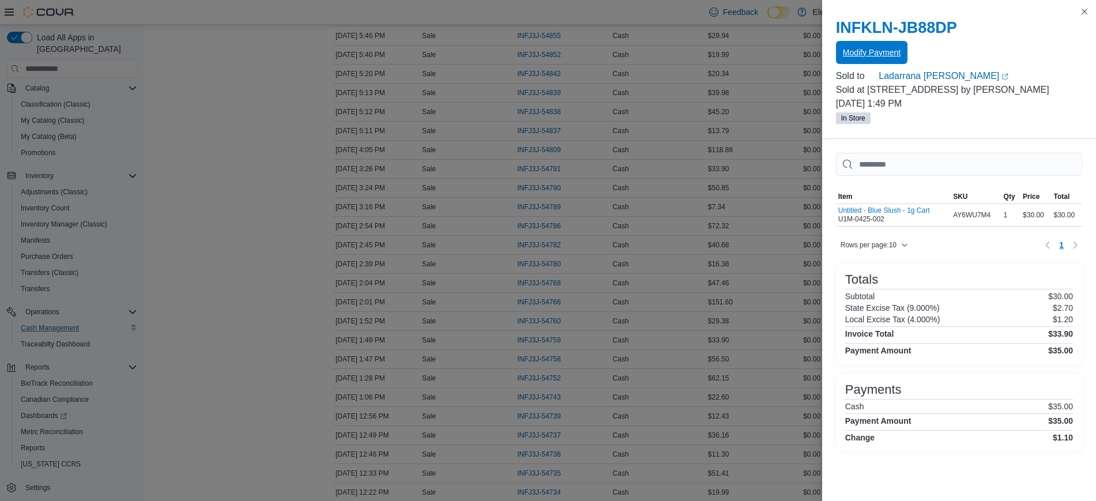
click at [871, 46] on span "Modify Payment" at bounding box center [872, 52] width 58 height 23
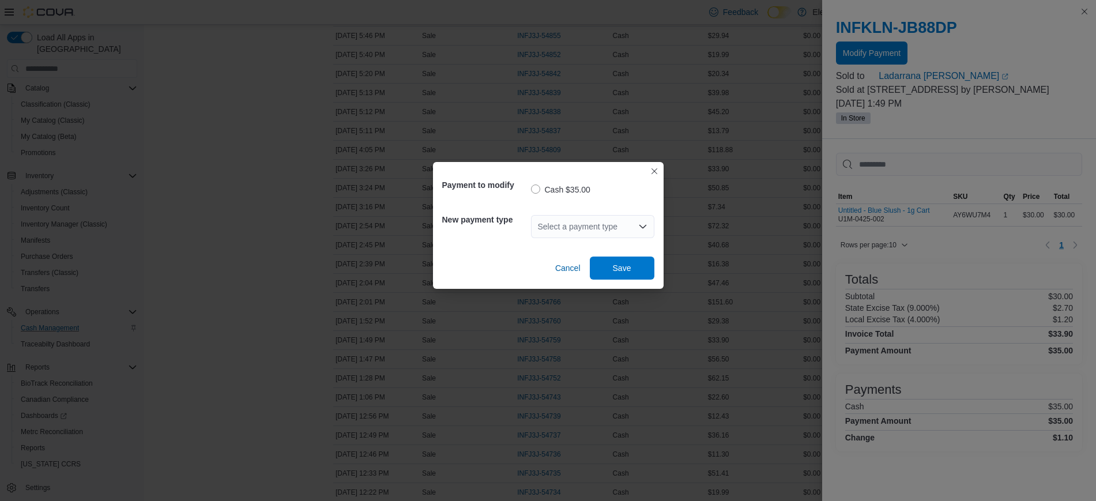
click at [563, 218] on div "Select a payment type" at bounding box center [592, 226] width 123 height 23
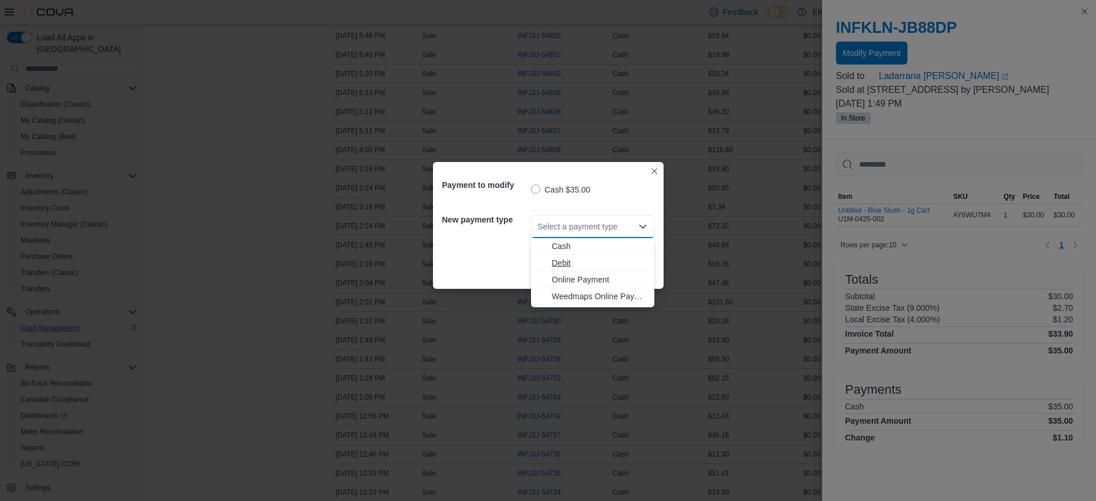
click at [567, 259] on span "Debit" at bounding box center [600, 263] width 96 height 12
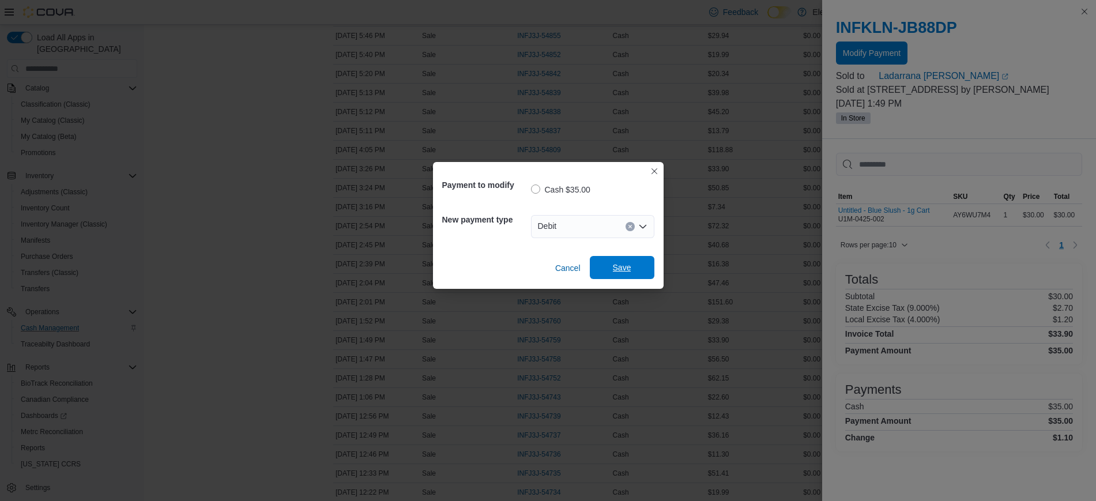
click at [630, 262] on span "Save" at bounding box center [622, 268] width 18 height 12
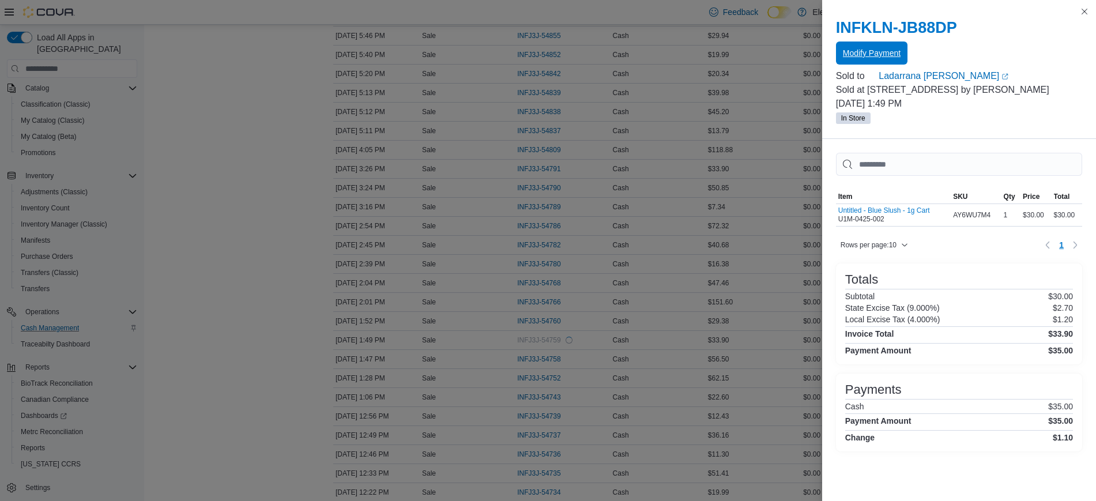
scroll to position [0, 0]
click at [836, 42] on button "Modify Payment" at bounding box center [872, 53] width 72 height 23
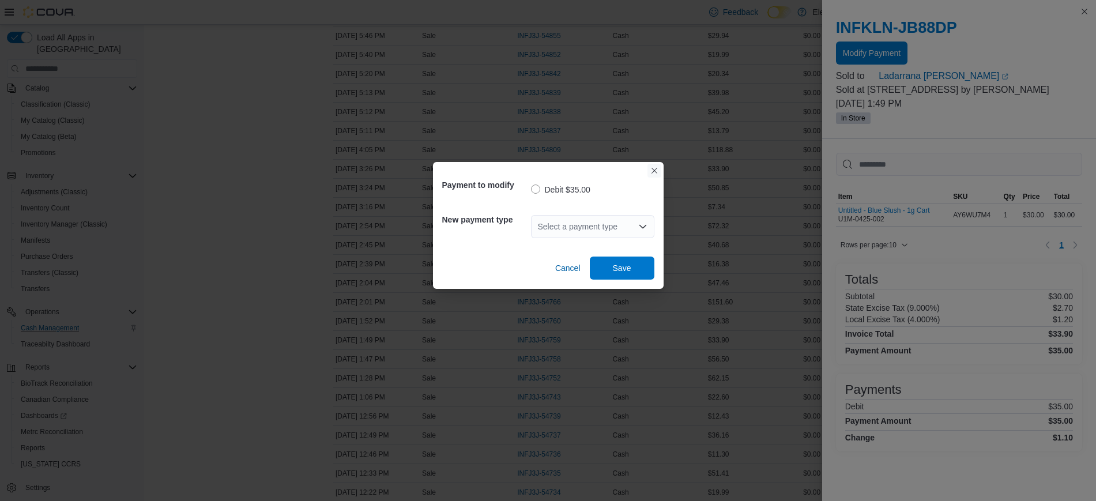
click at [660, 173] on button "Closes this modal window" at bounding box center [655, 171] width 14 height 14
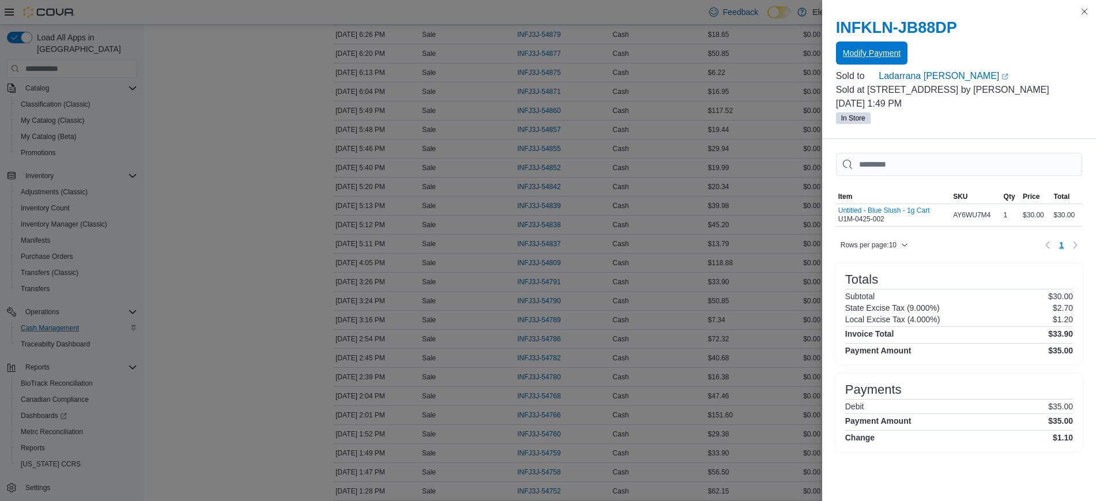
scroll to position [216, 0]
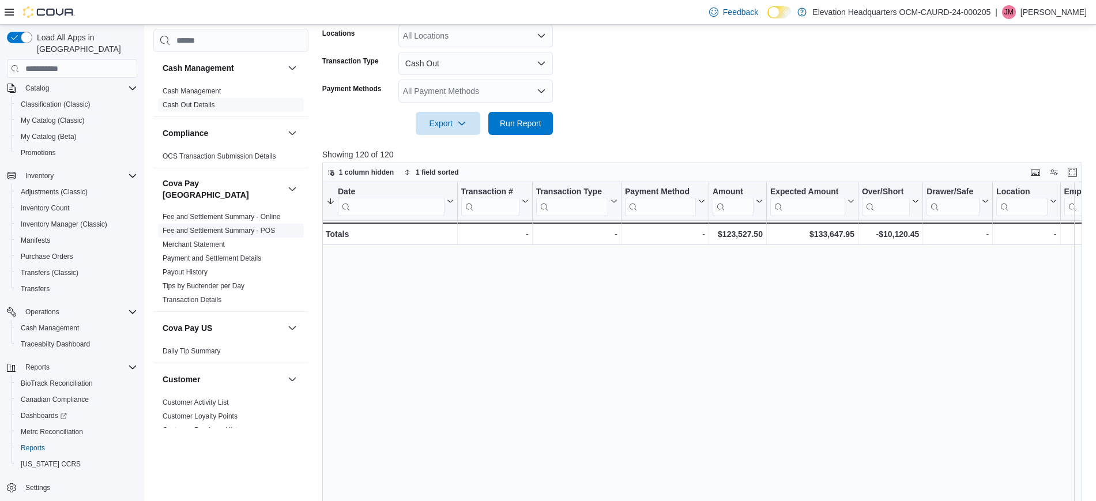
scroll to position [505, 0]
